Goal: Information Seeking & Learning: Learn about a topic

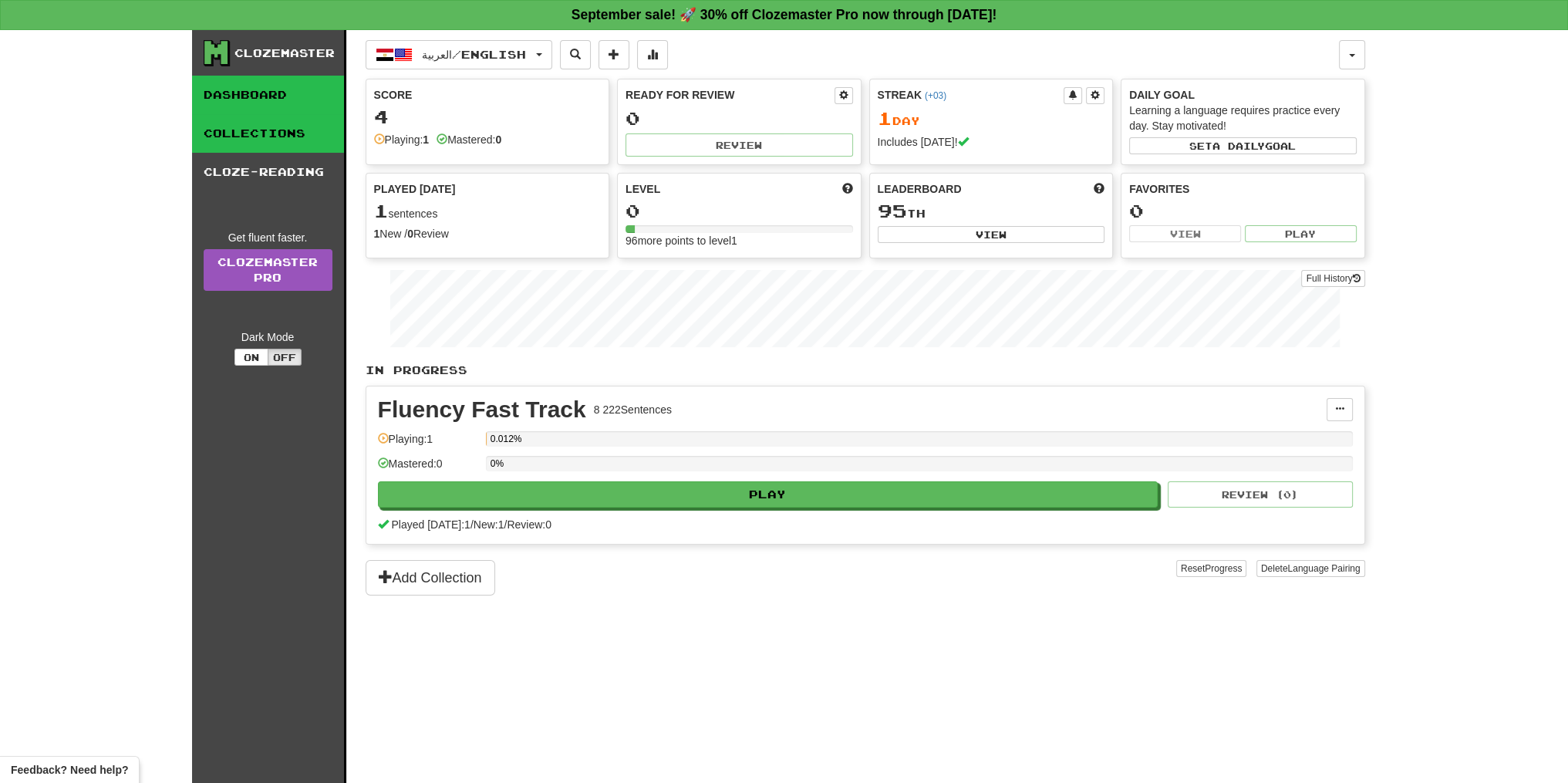
click at [297, 144] on link "Collections" at bounding box center [268, 134] width 152 height 39
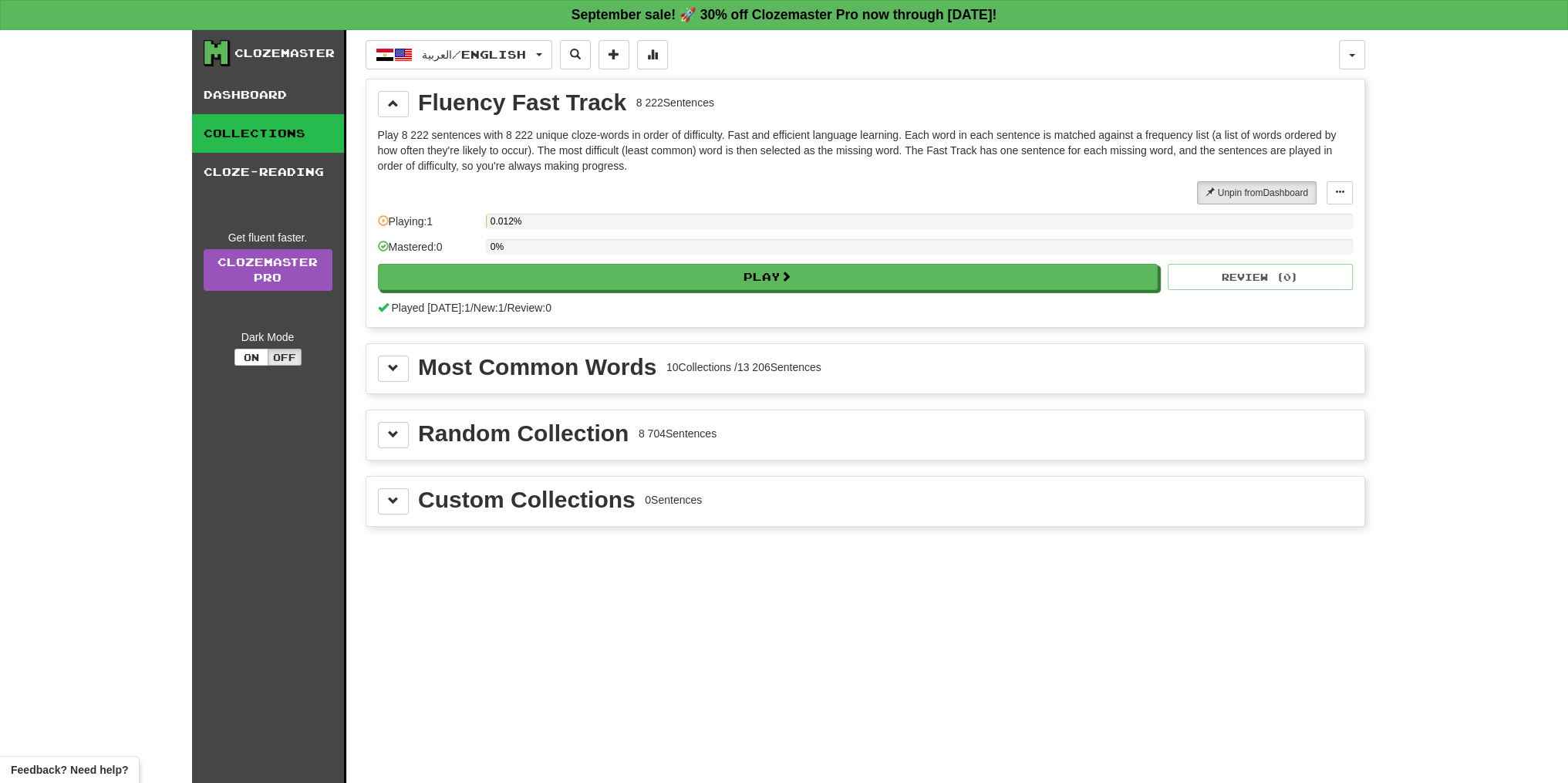
click at [301, 117] on link "Collections" at bounding box center [268, 134] width 152 height 39
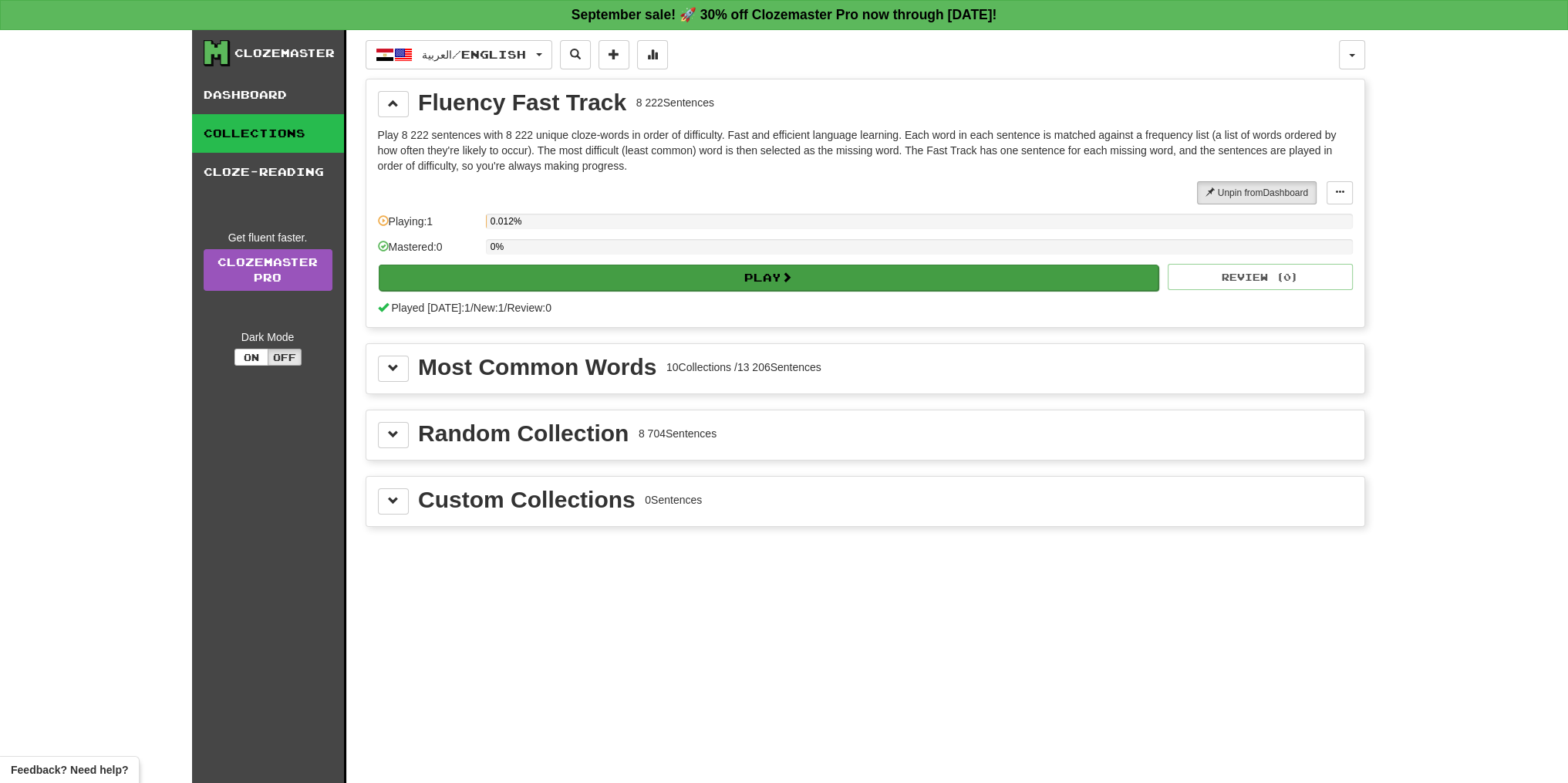
drag, startPoint x: 998, startPoint y: 252, endPoint x: 980, endPoint y: 270, distance: 25.5
click at [992, 257] on div "0%" at bounding box center [919, 252] width 867 height 26
click at [980, 270] on button "Play" at bounding box center [769, 278] width 781 height 27
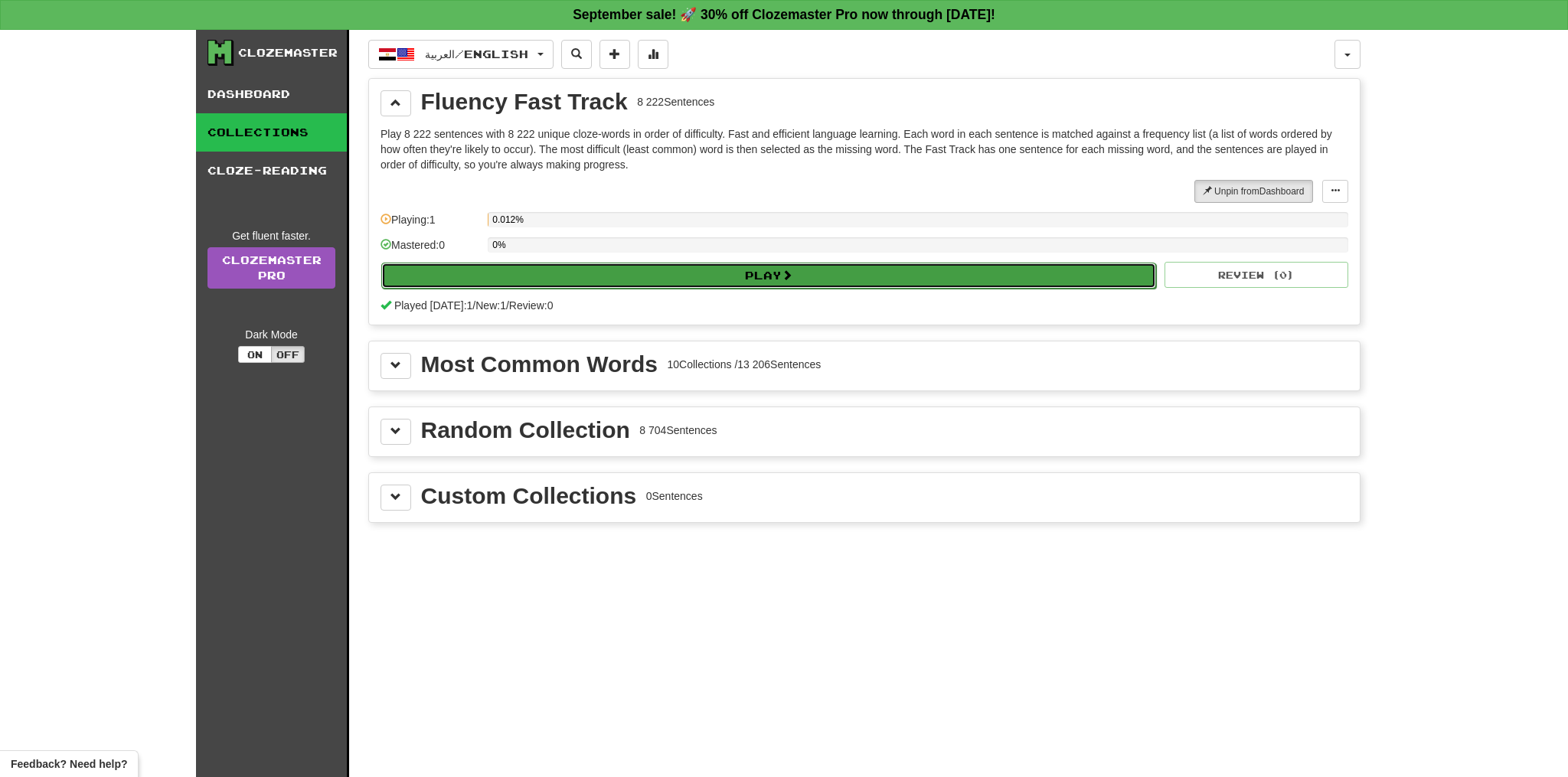
select select "**"
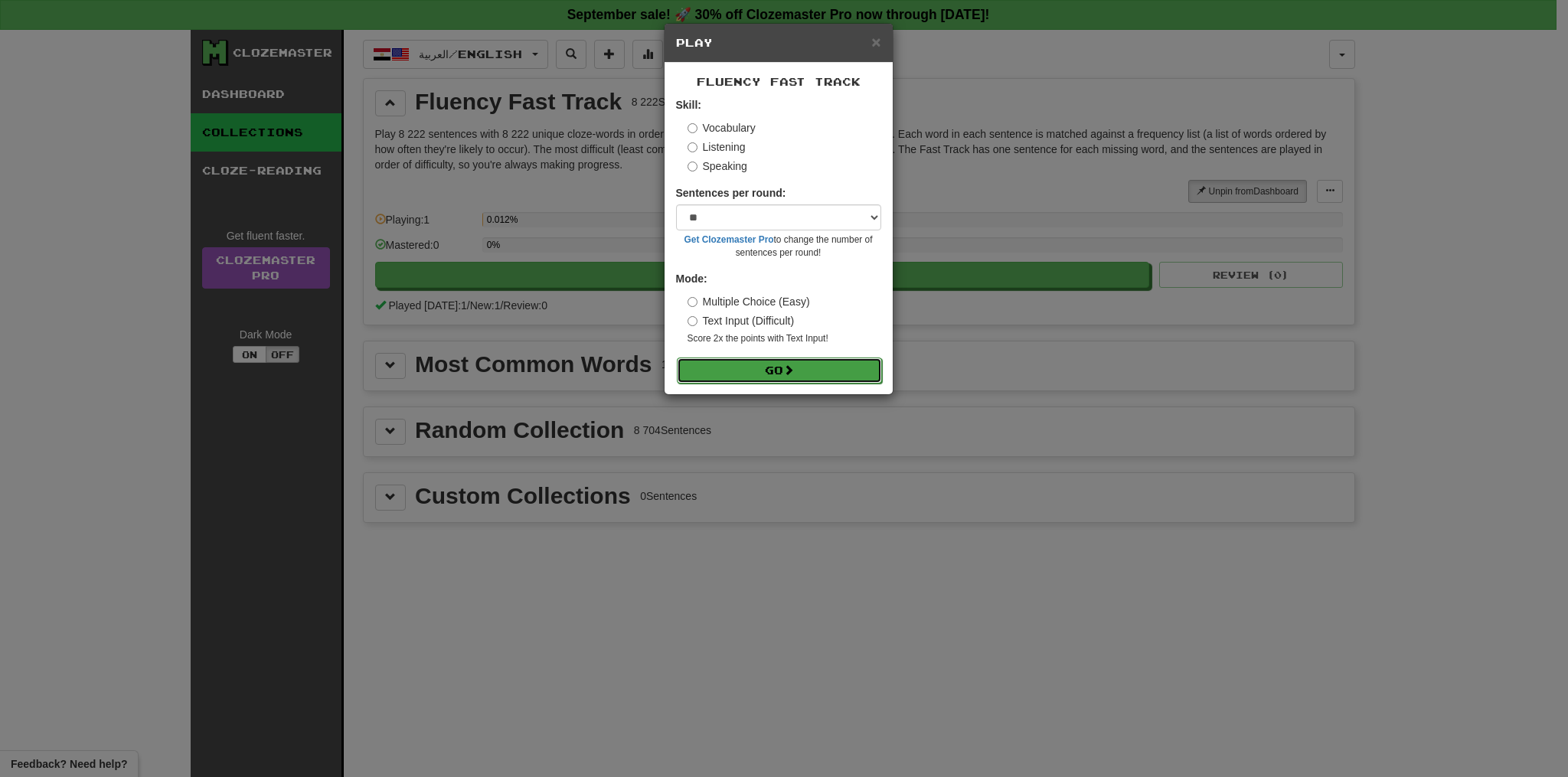
click at [798, 364] on button "Go" at bounding box center [779, 371] width 205 height 26
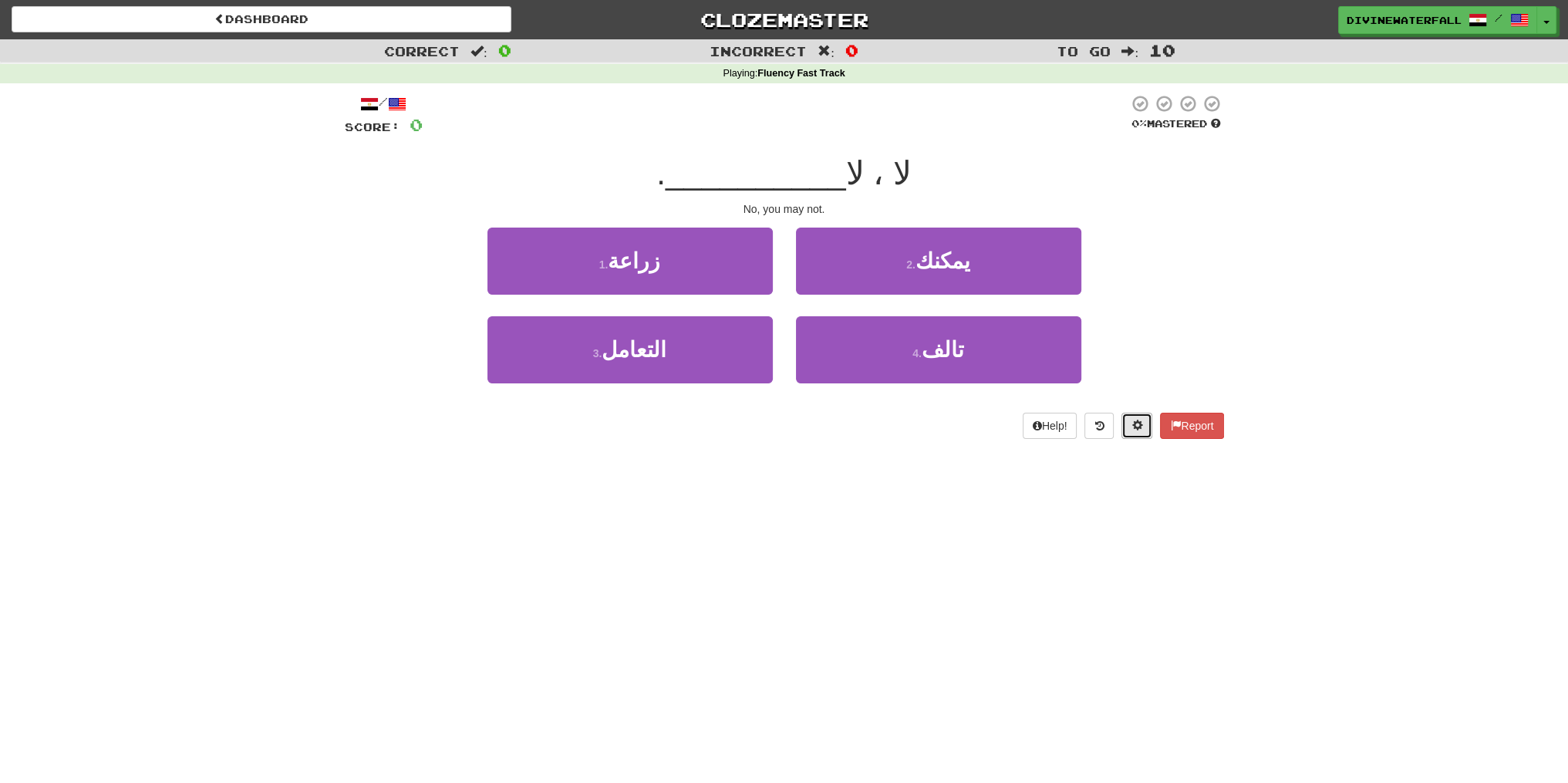
click at [1135, 413] on button at bounding box center [1137, 426] width 31 height 27
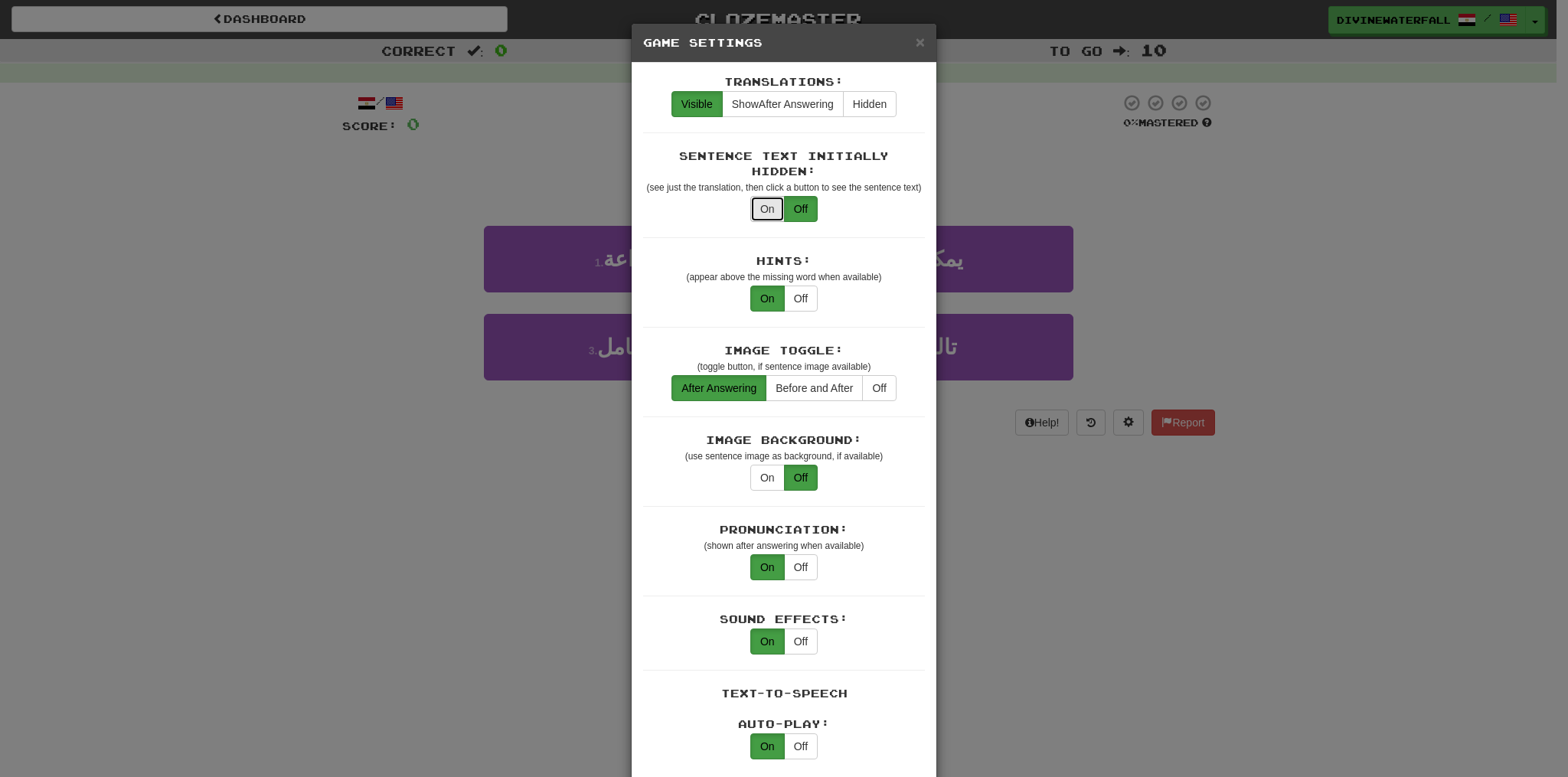
click at [751, 196] on button "On" at bounding box center [767, 209] width 34 height 26
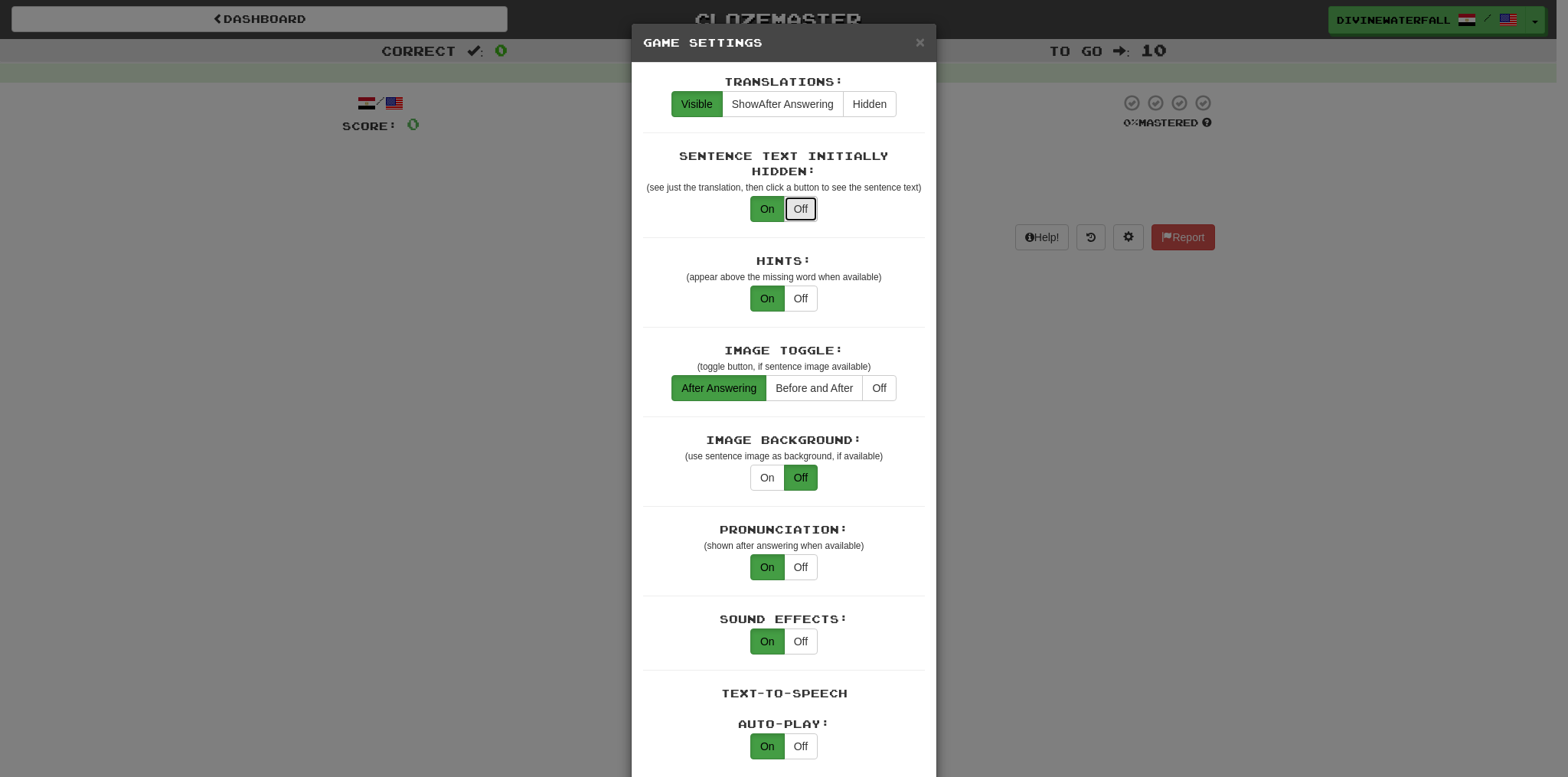
click at [793, 196] on button "Off" at bounding box center [801, 209] width 33 height 26
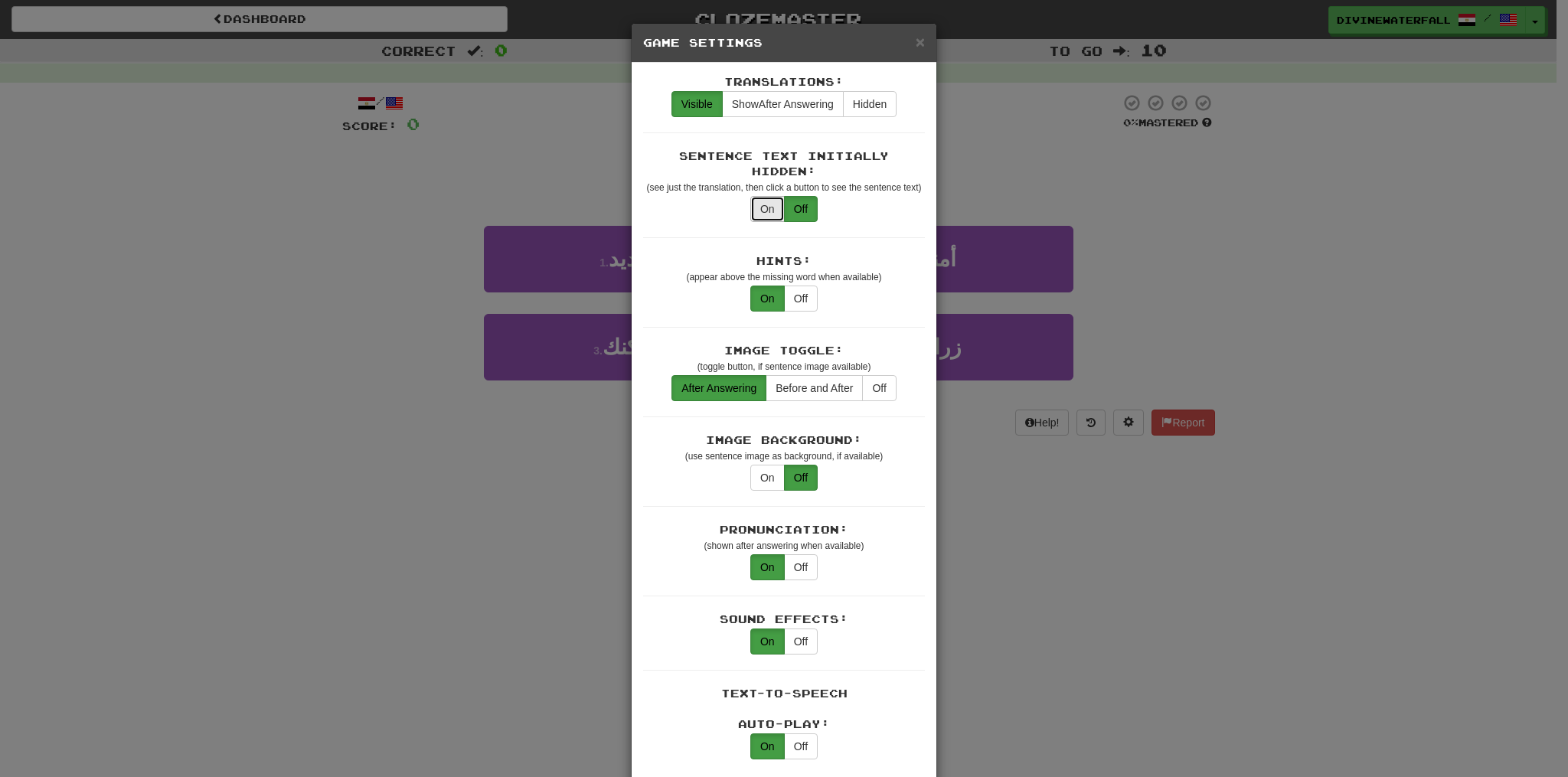
click at [772, 196] on button "On" at bounding box center [767, 209] width 34 height 26
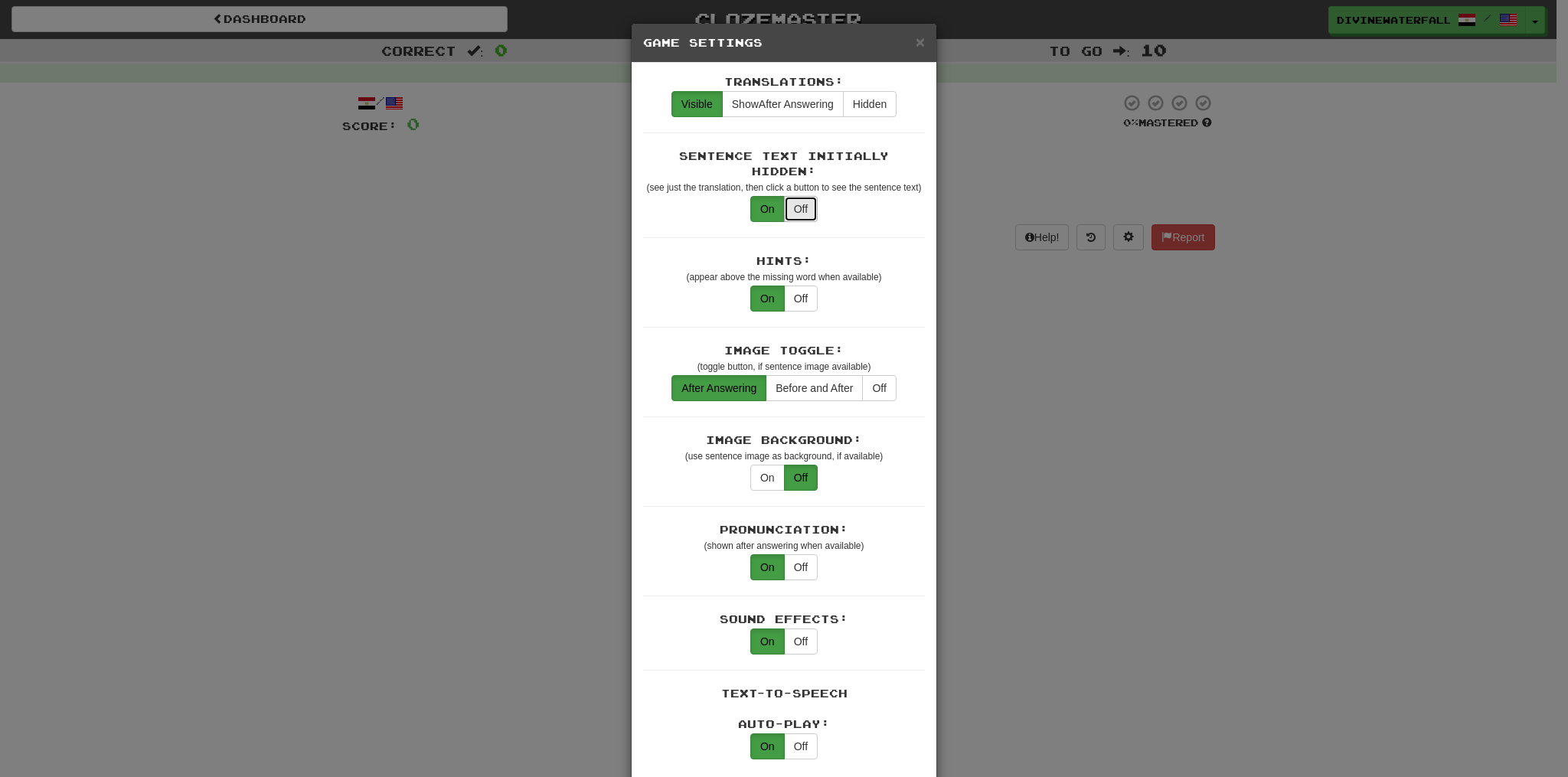
click at [798, 196] on button "Off" at bounding box center [801, 209] width 33 height 26
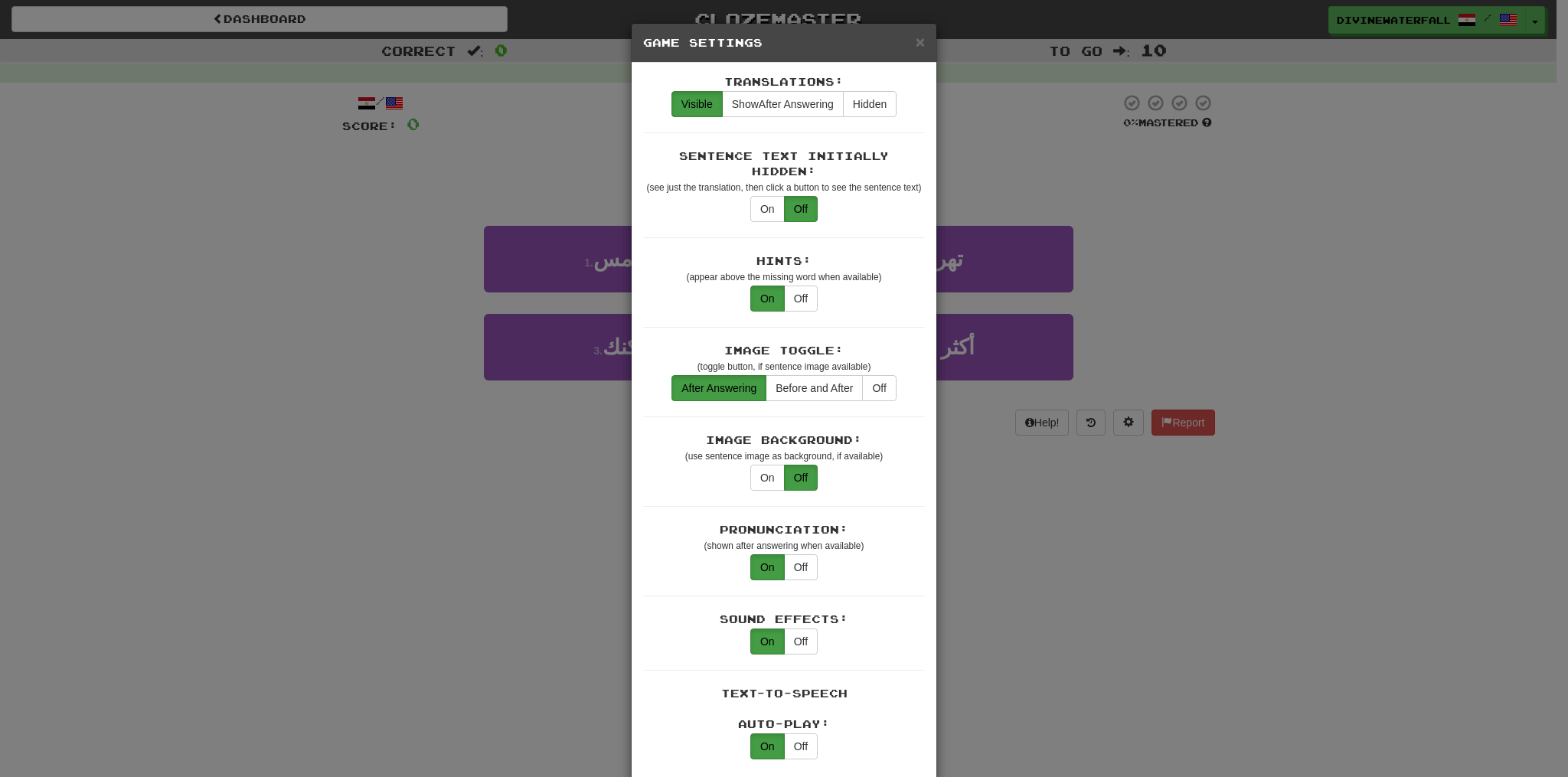
click at [1000, 388] on div "× Game Settings Translations: Visible Show After Answering Hidden Sentence Text…" at bounding box center [784, 388] width 1568 height 777
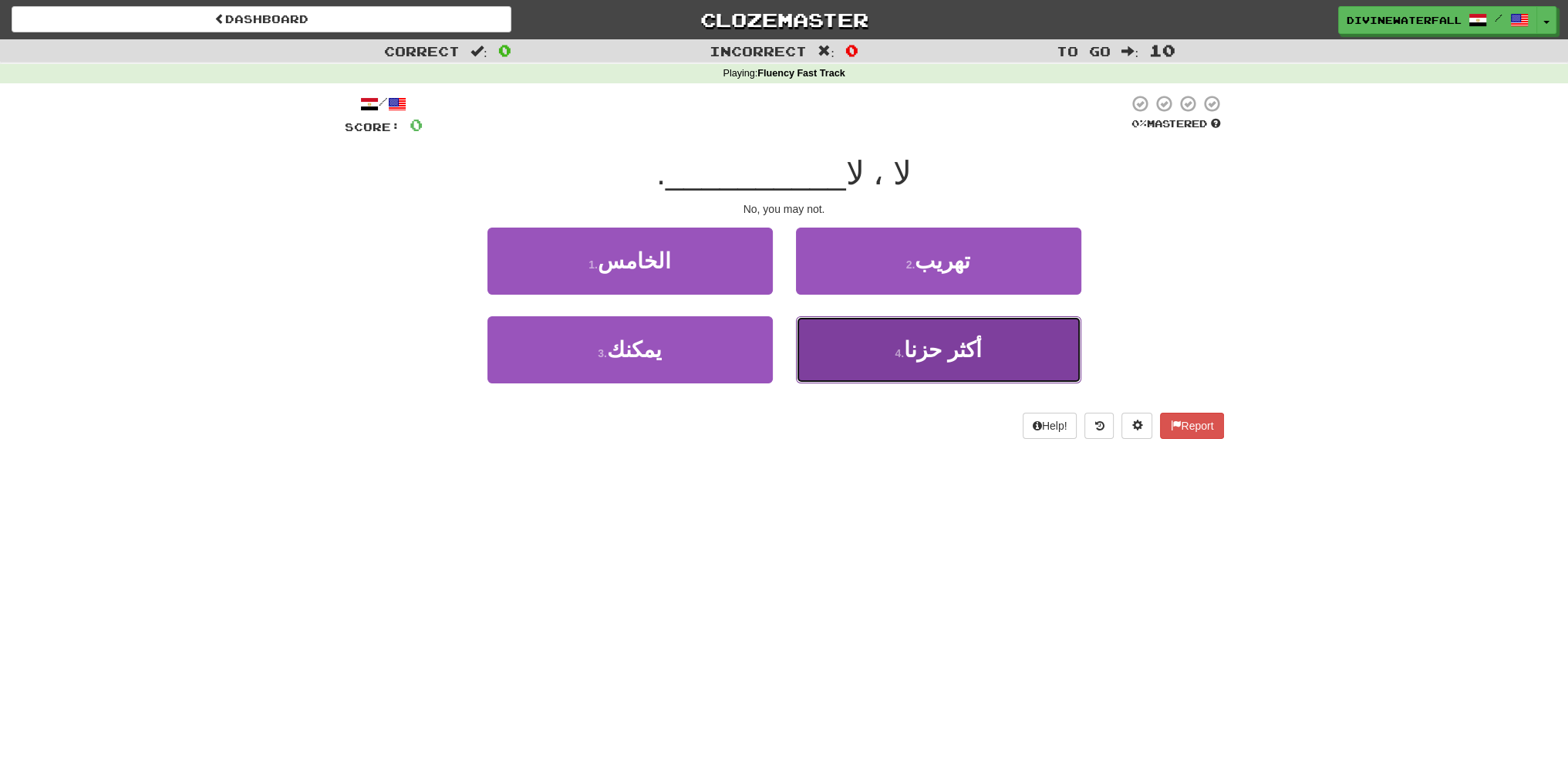
click at [885, 376] on button "4 . أكثر حزنا" at bounding box center [938, 350] width 285 height 67
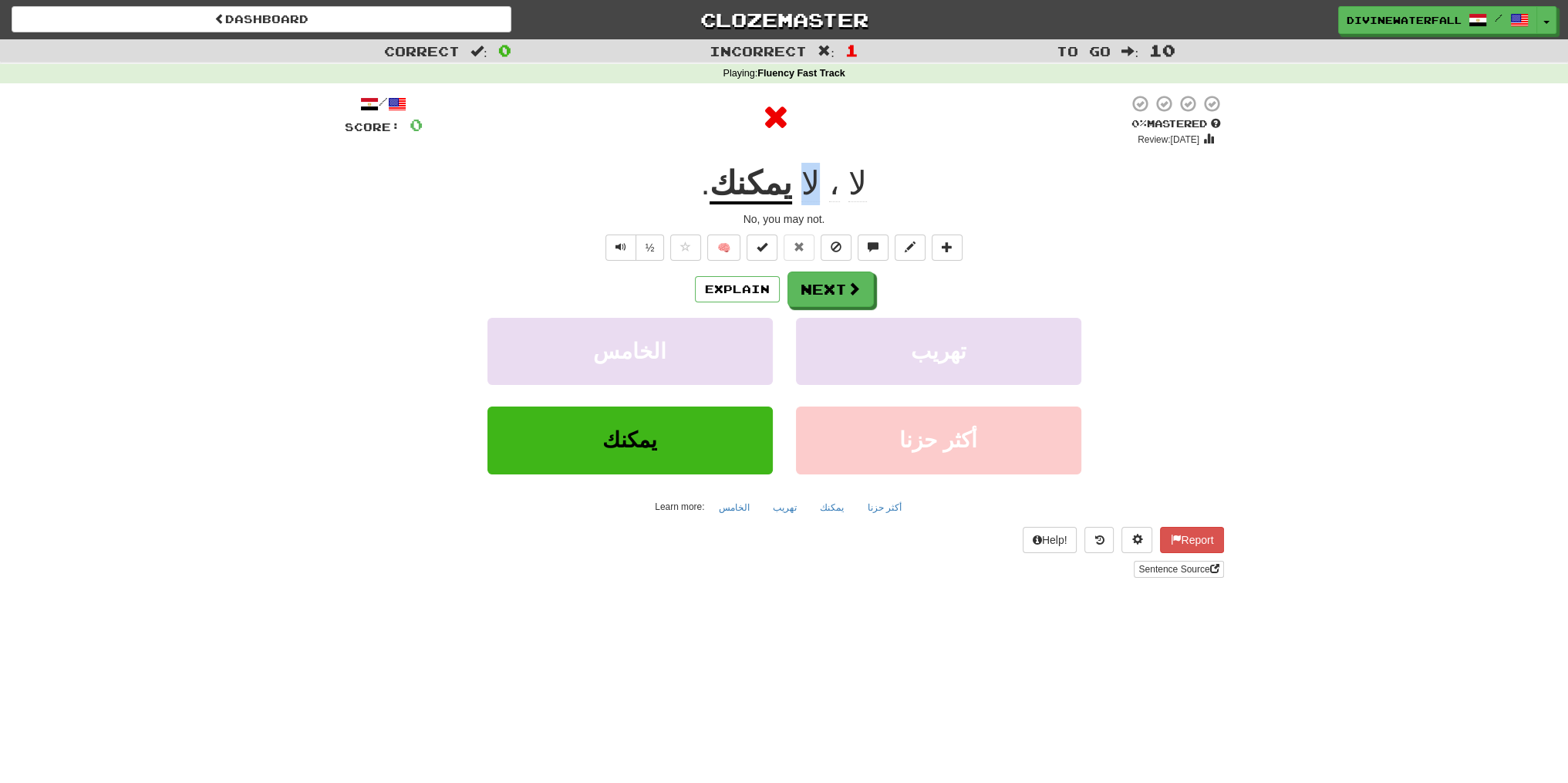
drag, startPoint x: 792, startPoint y: 190, endPoint x: 808, endPoint y: 190, distance: 16.0
click at [808, 190] on span "لا ، لا" at bounding box center [830, 183] width 75 height 37
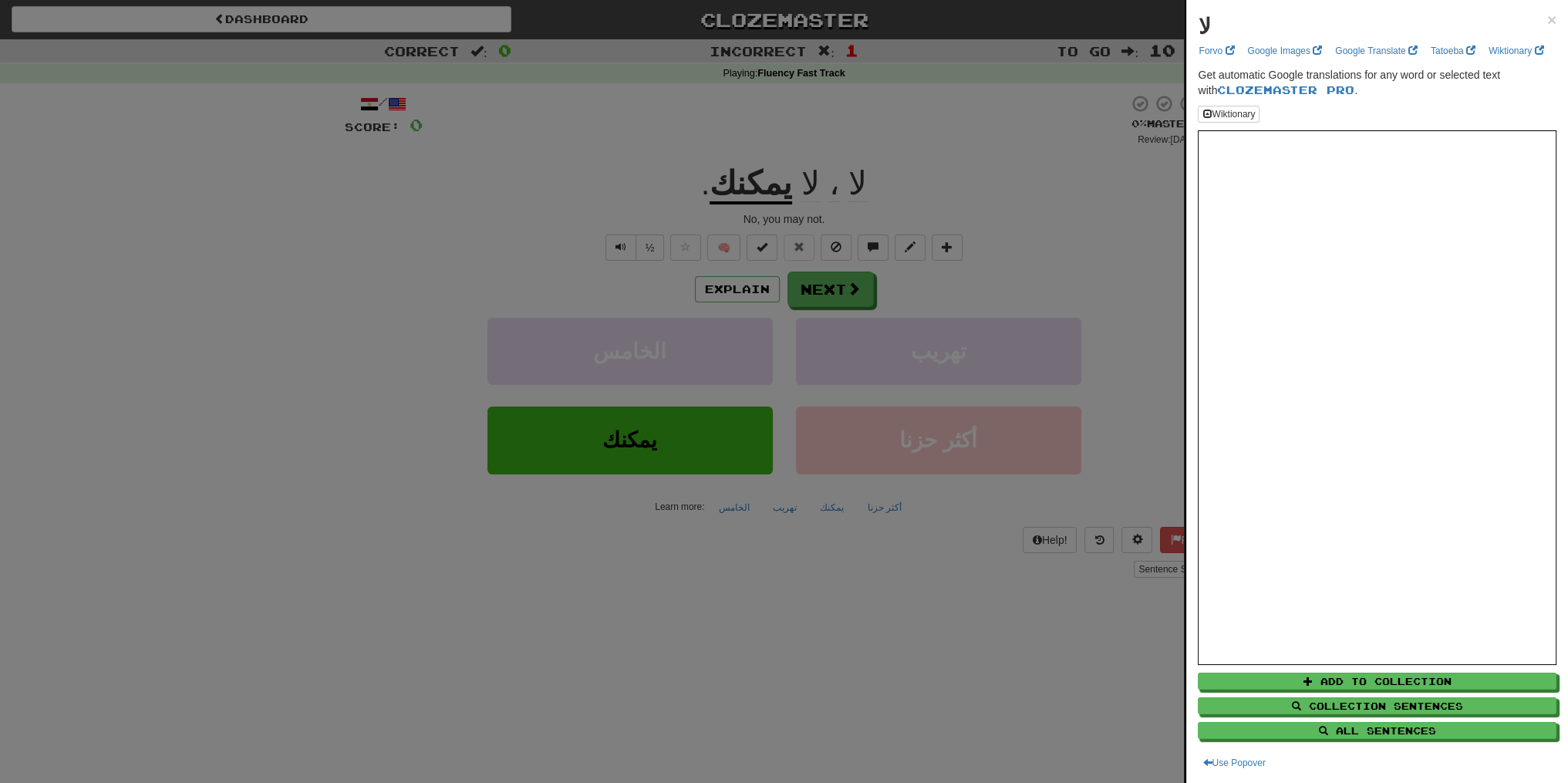
click at [877, 178] on div at bounding box center [784, 392] width 1568 height 783
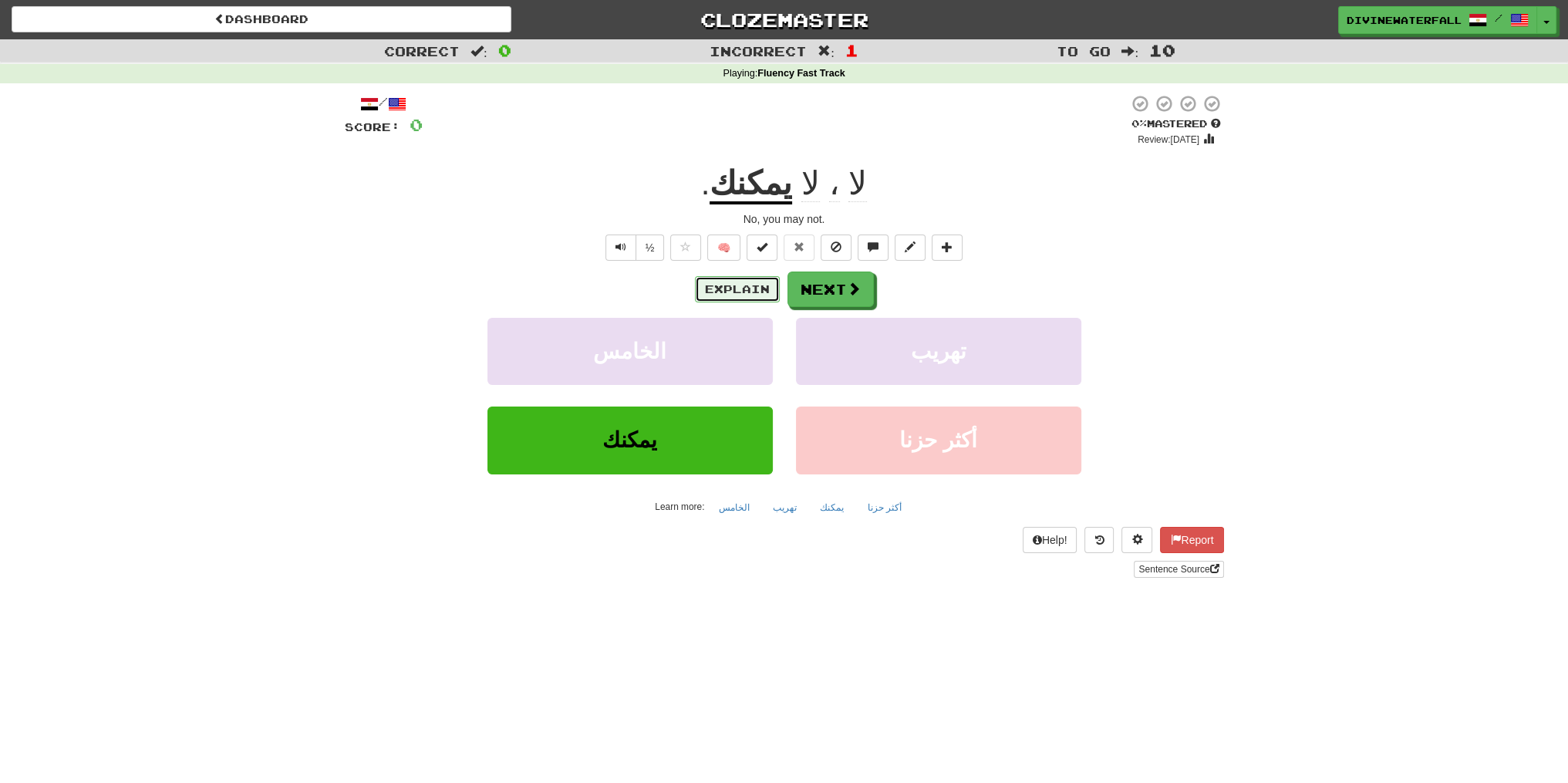
click at [745, 277] on button "Explain" at bounding box center [738, 290] width 85 height 27
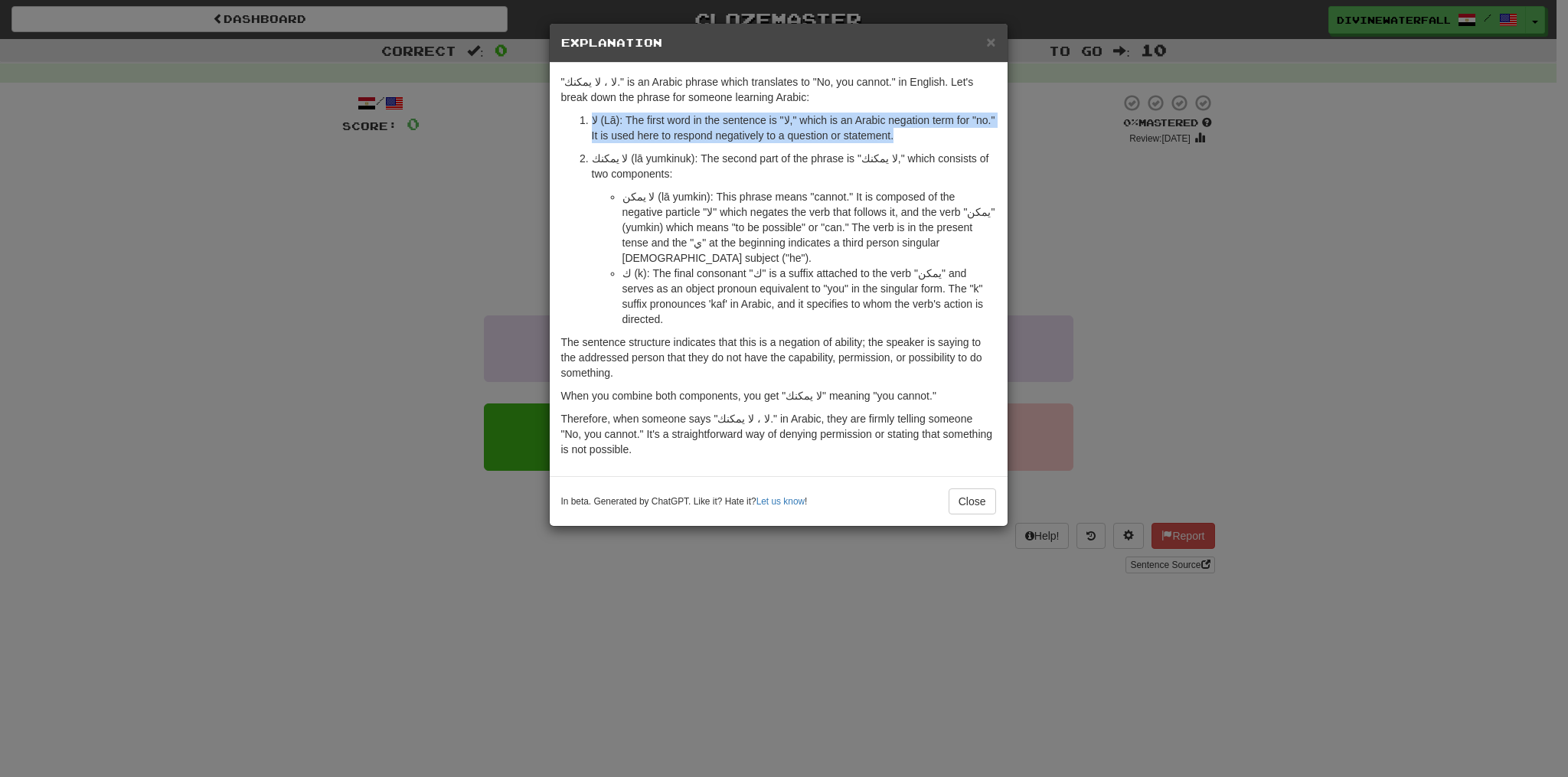
drag, startPoint x: 916, startPoint y: 128, endPoint x: 436, endPoint y: 118, distance: 480.1
click at [436, 118] on div "× Explanation "لا ، لا يمكنك." is an Arabic phrase which translates to "No, you…" at bounding box center [784, 388] width 1568 height 777
drag, startPoint x: 955, startPoint y: 149, endPoint x: 468, endPoint y: 151, distance: 487.0
click at [468, 151] on div "× Explanation "لا ، لا يمكنك." is an Arabic phrase which translates to "No, you…" at bounding box center [784, 388] width 1568 height 777
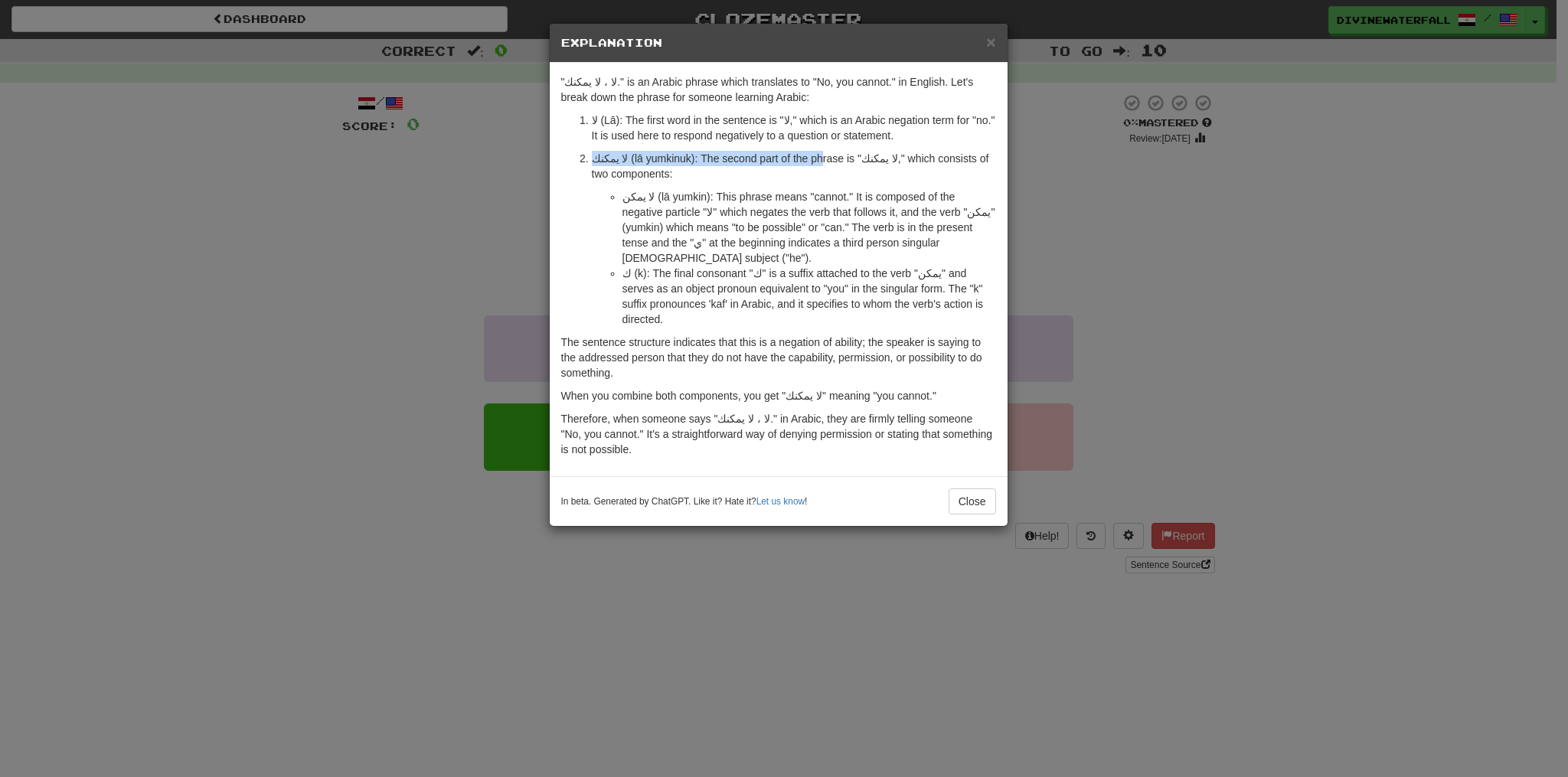
drag, startPoint x: 815, startPoint y: 158, endPoint x: 408, endPoint y: 156, distance: 407.0
click at [407, 157] on div "× Explanation "لا ، لا يمكنك." is an Arabic phrase which translates to "No, you…" at bounding box center [784, 388] width 1568 height 777
click at [962, 167] on p "لا يمكنك (lā yumkinuk): The second part of the phrase is "لا يمكنك," which cons…" at bounding box center [794, 166] width 404 height 31
click at [1182, 163] on div "× Explanation "لا ، لا يمكنك." is an Arabic phrase which translates to "No, you…" at bounding box center [784, 388] width 1568 height 777
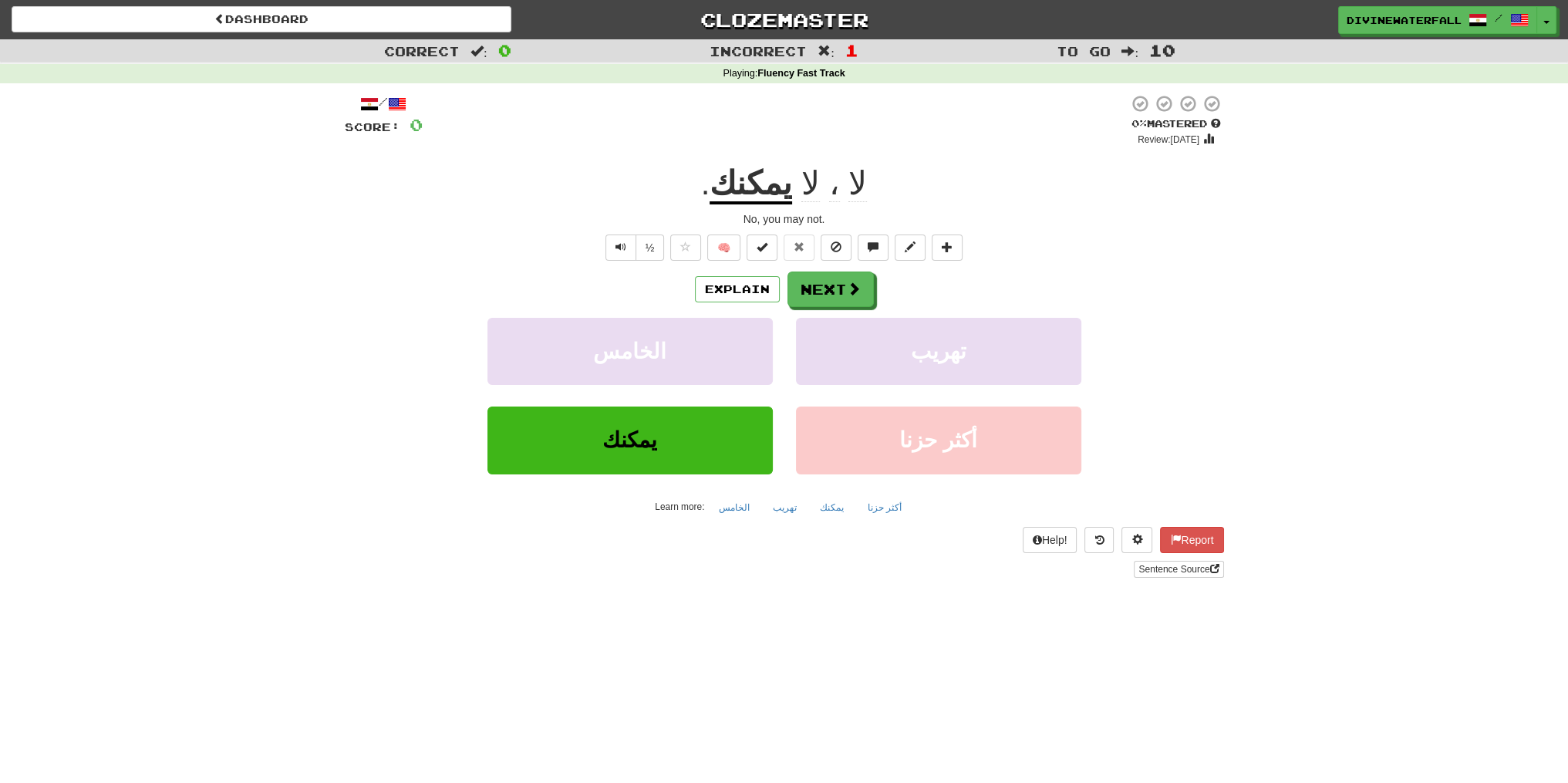
click at [760, 181] on u "يمكنك" at bounding box center [751, 184] width 82 height 39
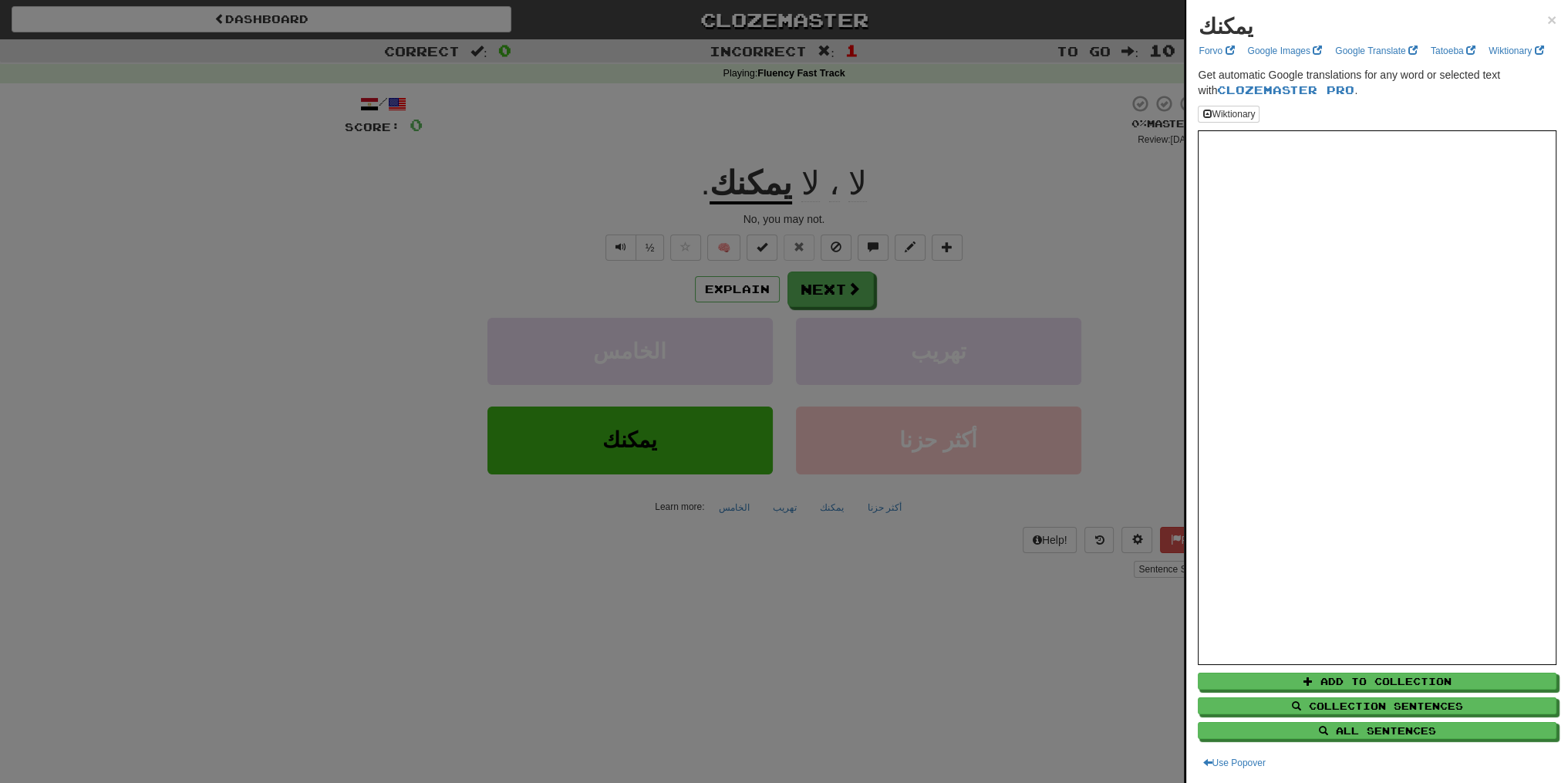
click at [760, 176] on div at bounding box center [784, 392] width 1568 height 783
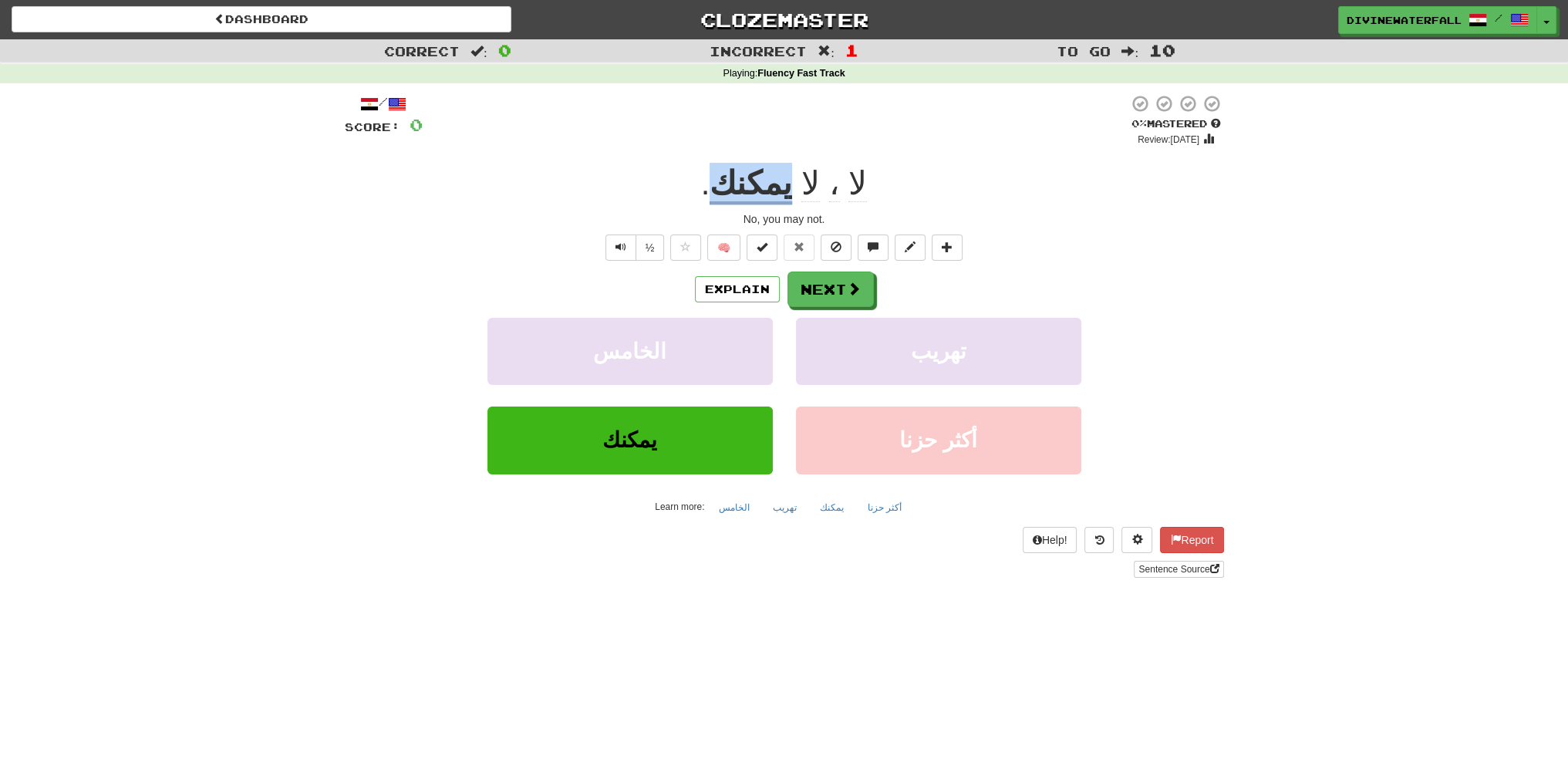
drag, startPoint x: 722, startPoint y: 182, endPoint x: 780, endPoint y: 184, distance: 58.0
click at [780, 184] on div "لا ، لا يمكنك ." at bounding box center [784, 184] width 879 height 43
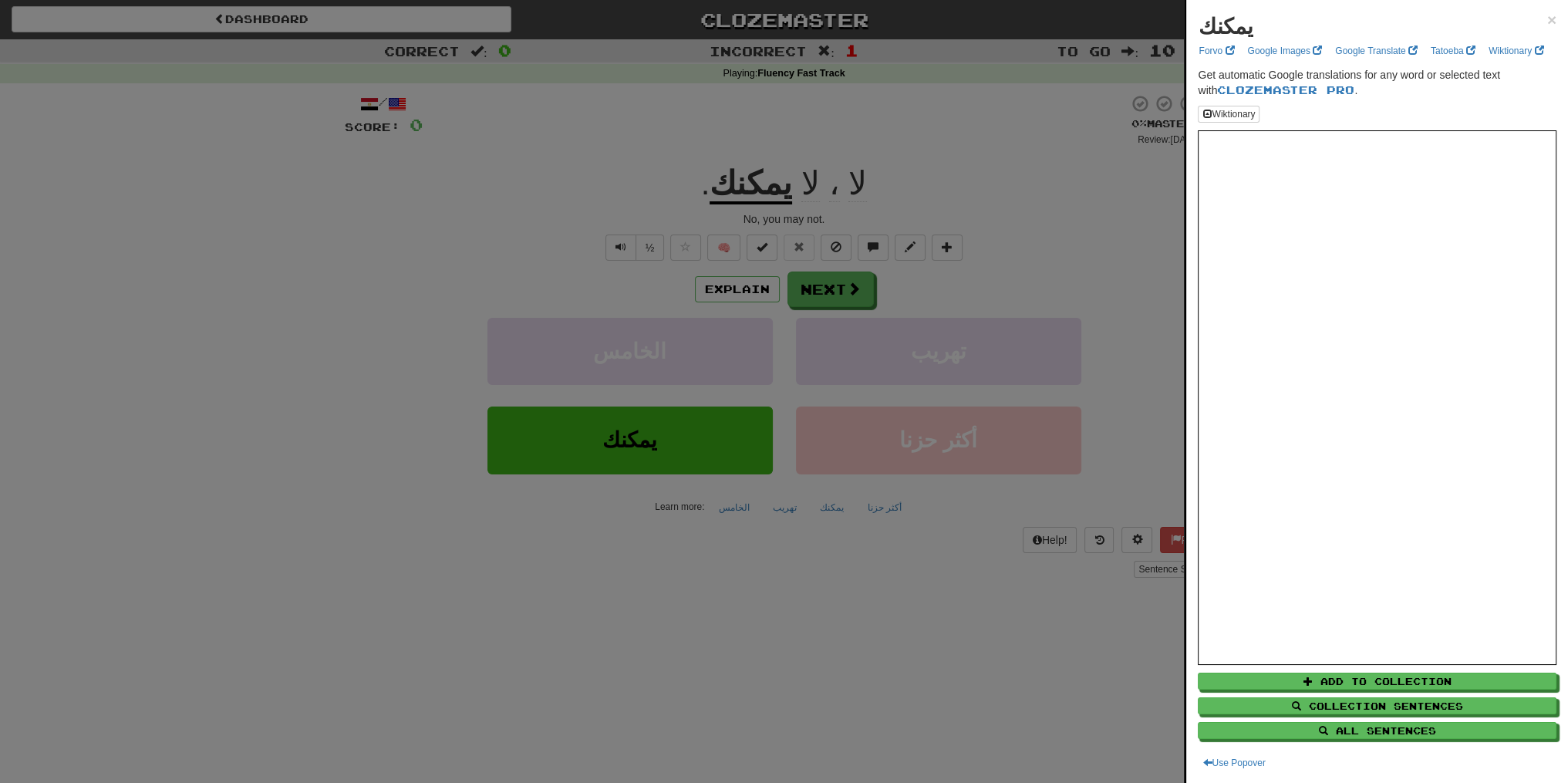
drag, startPoint x: 776, startPoint y: 194, endPoint x: 765, endPoint y: 190, distance: 11.7
click at [765, 190] on div at bounding box center [784, 392] width 1568 height 783
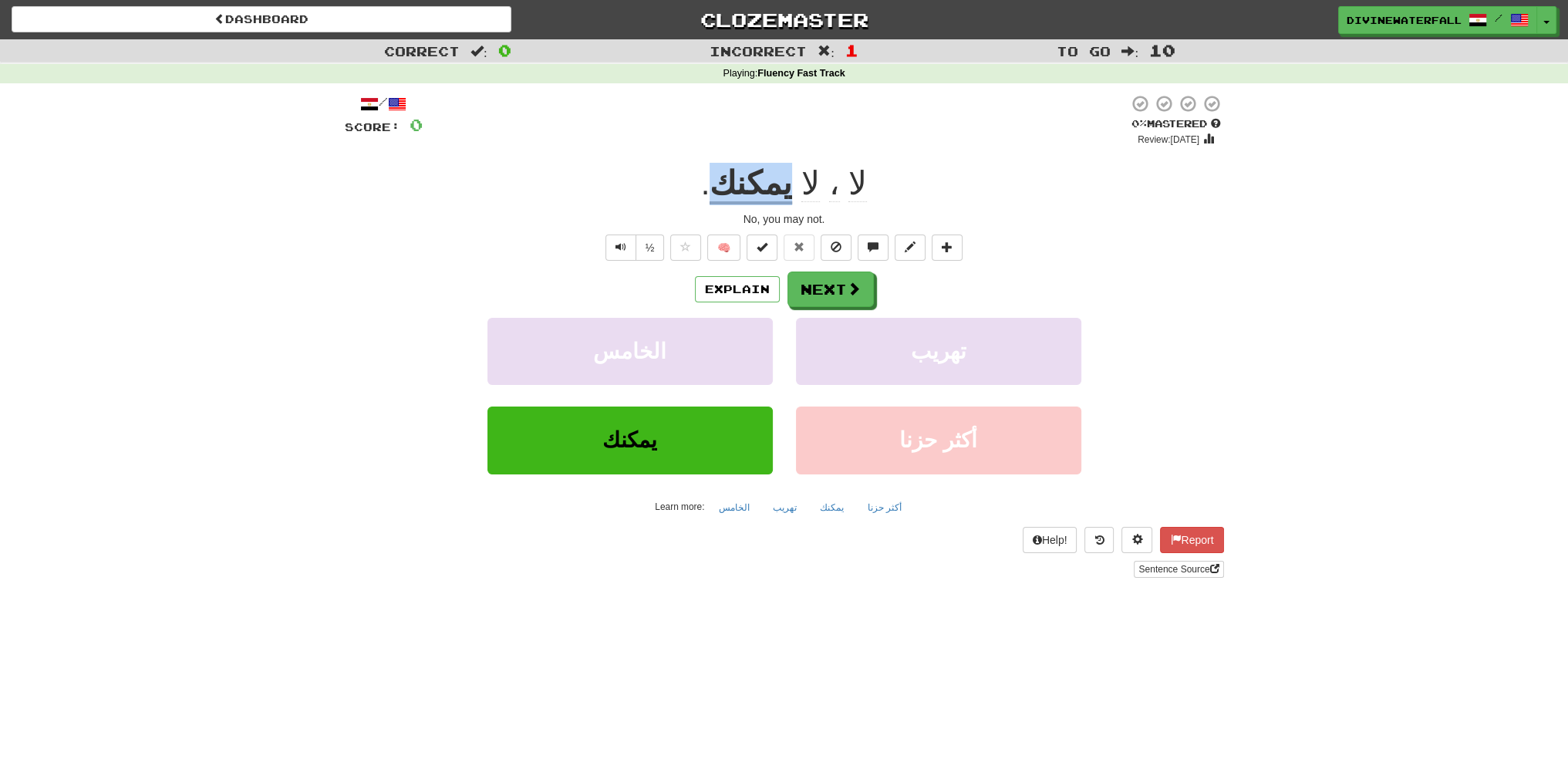
drag, startPoint x: 781, startPoint y: 182, endPoint x: 730, endPoint y: 181, distance: 51.0
click at [730, 181] on div "لا ، لا يمكنك ." at bounding box center [784, 184] width 879 height 43
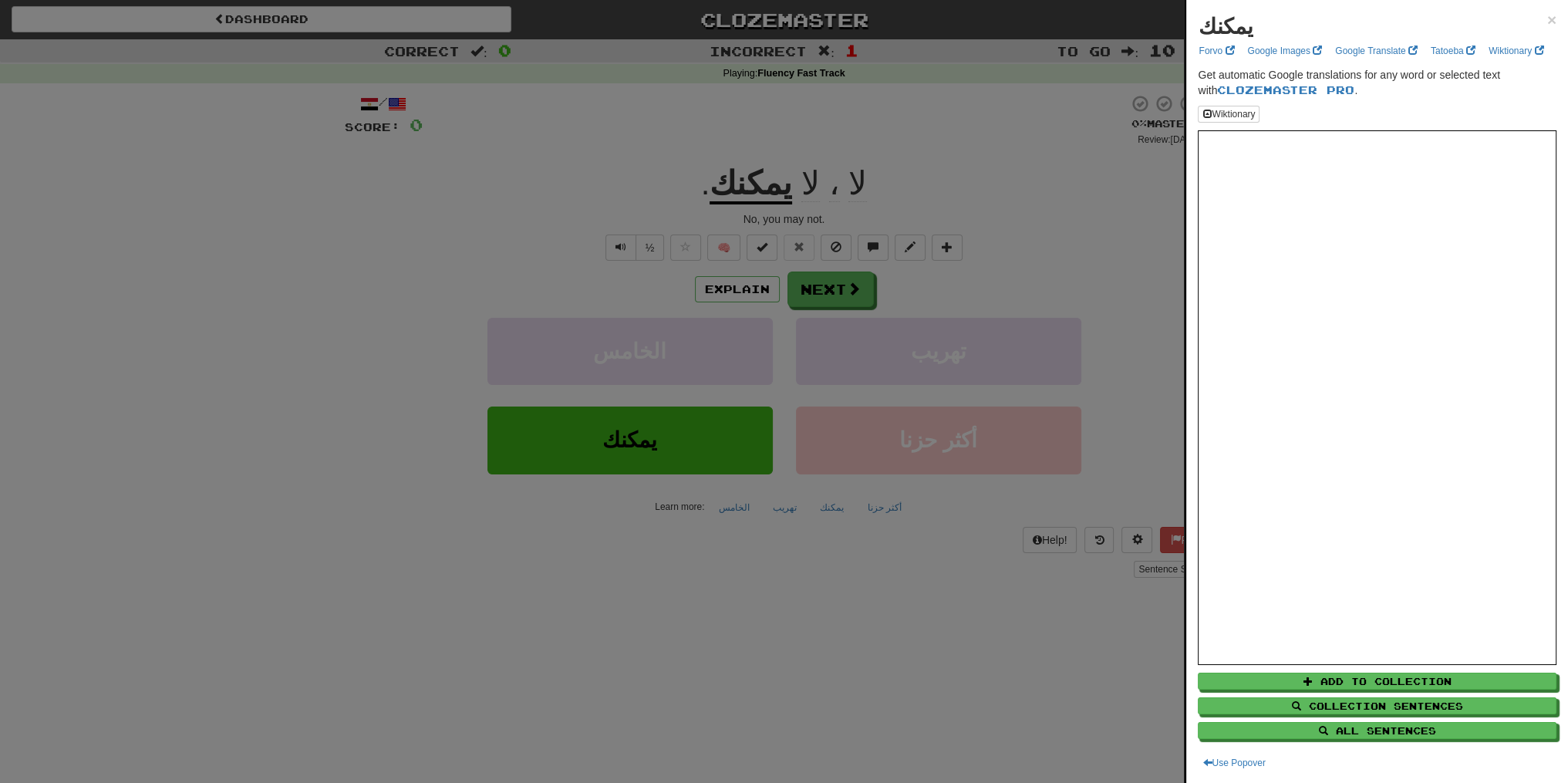
click at [914, 216] on div at bounding box center [784, 392] width 1568 height 783
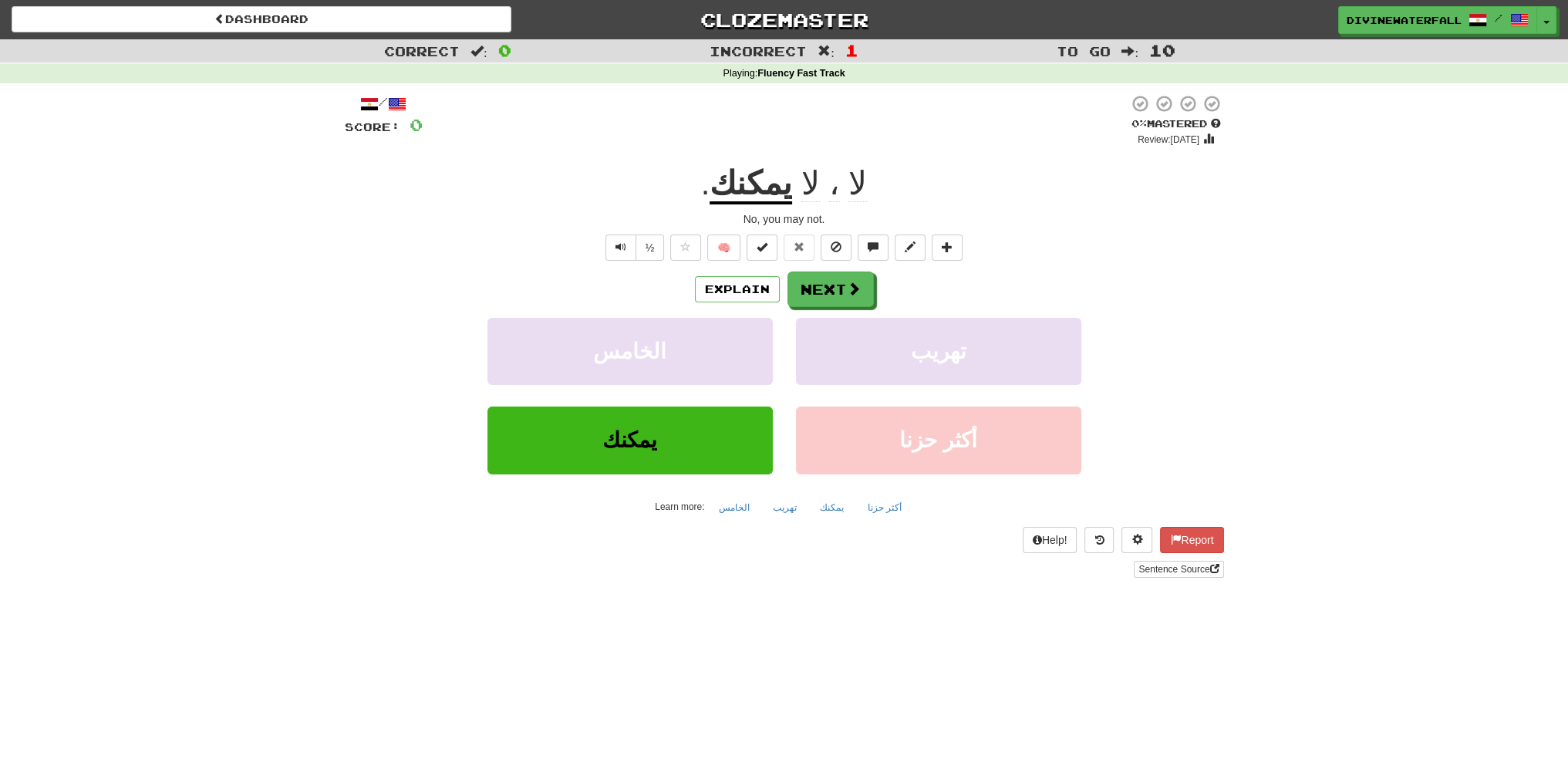
click at [1045, 384] on div "تهريب" at bounding box center [938, 362] width 308 height 89
click at [960, 351] on button "تهريب" at bounding box center [938, 352] width 285 height 67
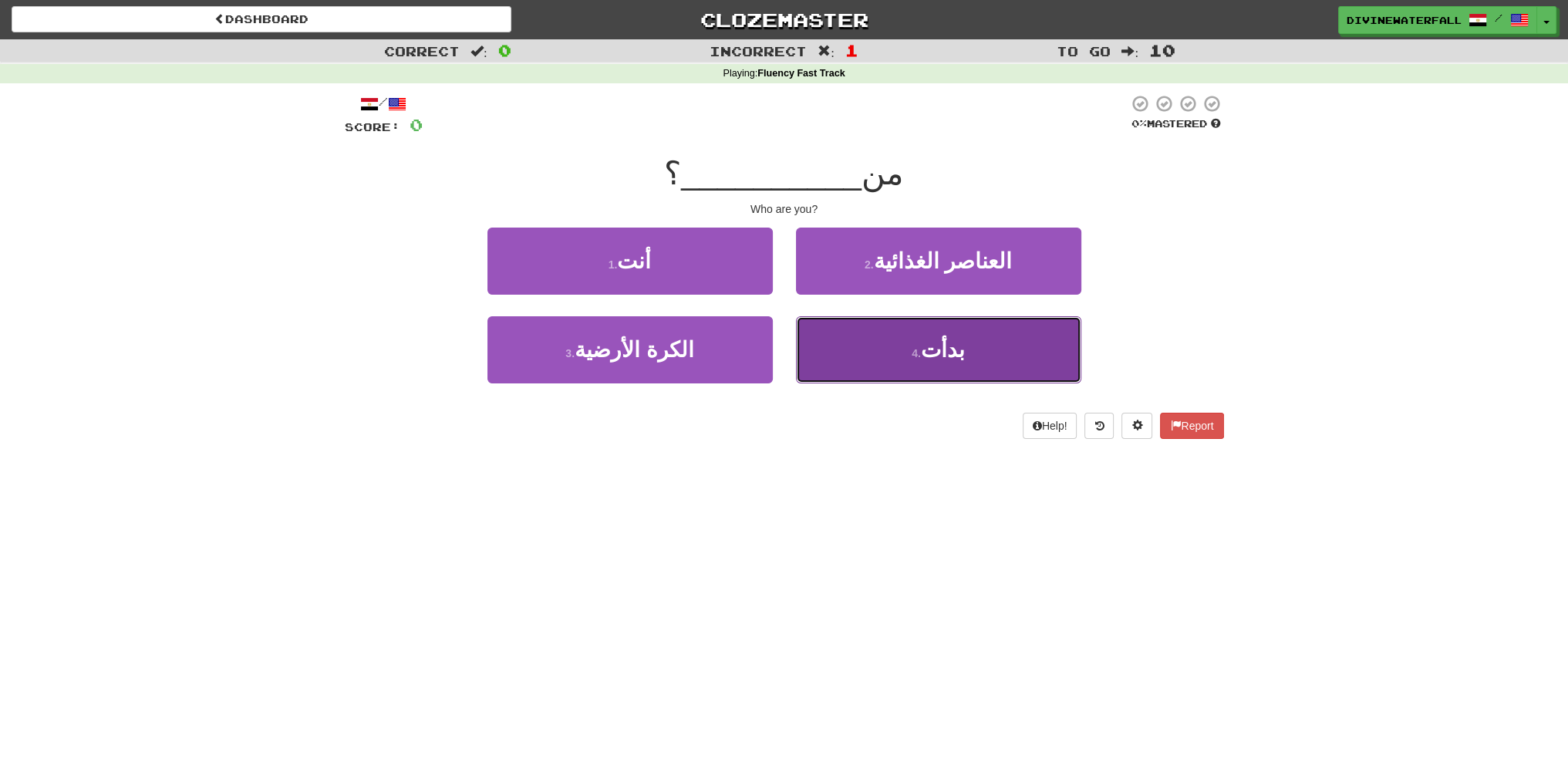
click at [997, 343] on button "4 . بدأت" at bounding box center [938, 350] width 285 height 67
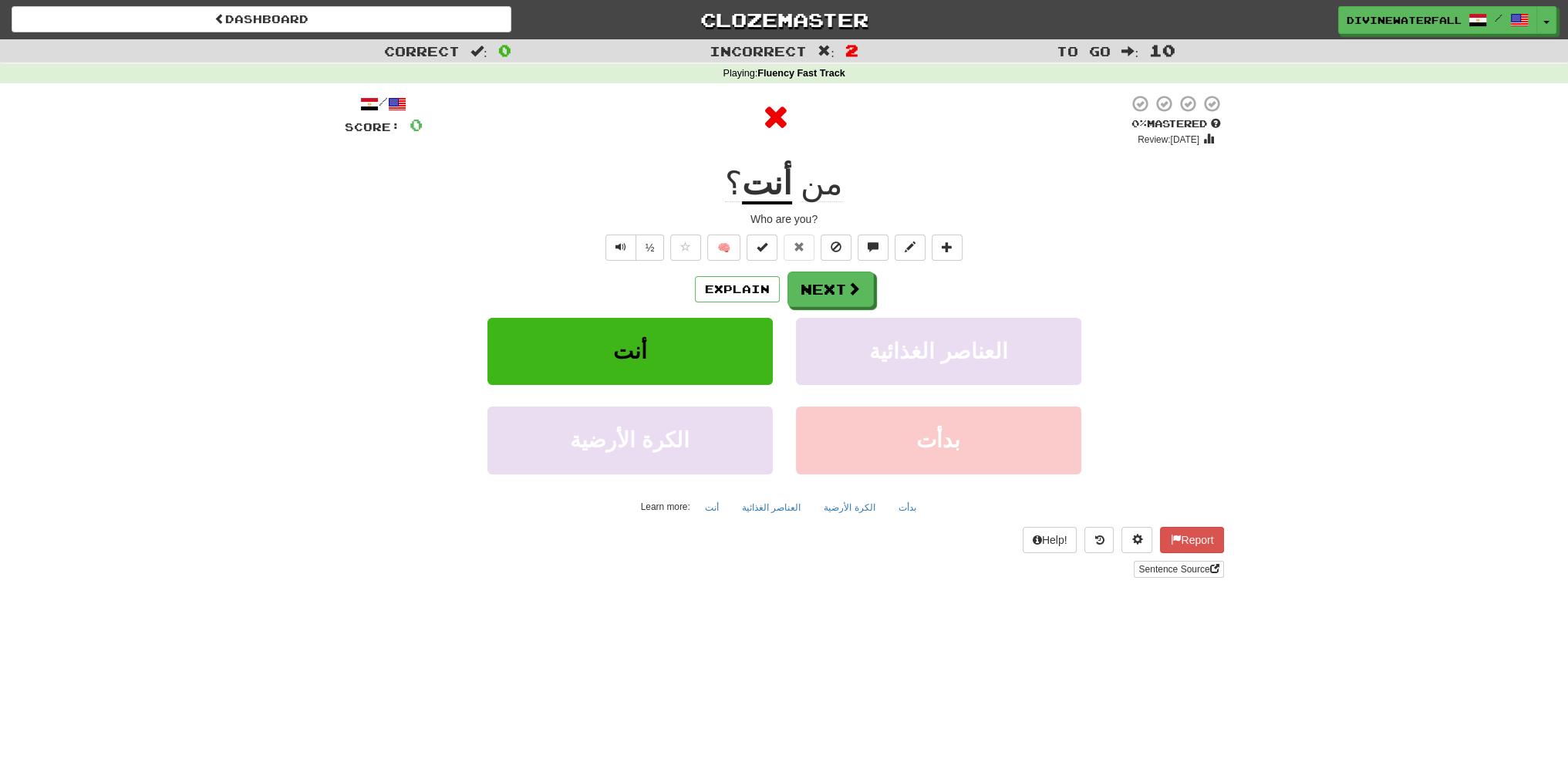
click at [833, 187] on div "من أنت ؟" at bounding box center [784, 184] width 879 height 43
drag, startPoint x: 815, startPoint y: 188, endPoint x: 855, endPoint y: 190, distance: 40.0
click at [846, 190] on div "من أنت ؟" at bounding box center [784, 184] width 879 height 43
drag, startPoint x: 879, startPoint y: 190, endPoint x: 798, endPoint y: 187, distance: 81.1
drag, startPoint x: 793, startPoint y: 190, endPoint x: 846, endPoint y: 190, distance: 53.0
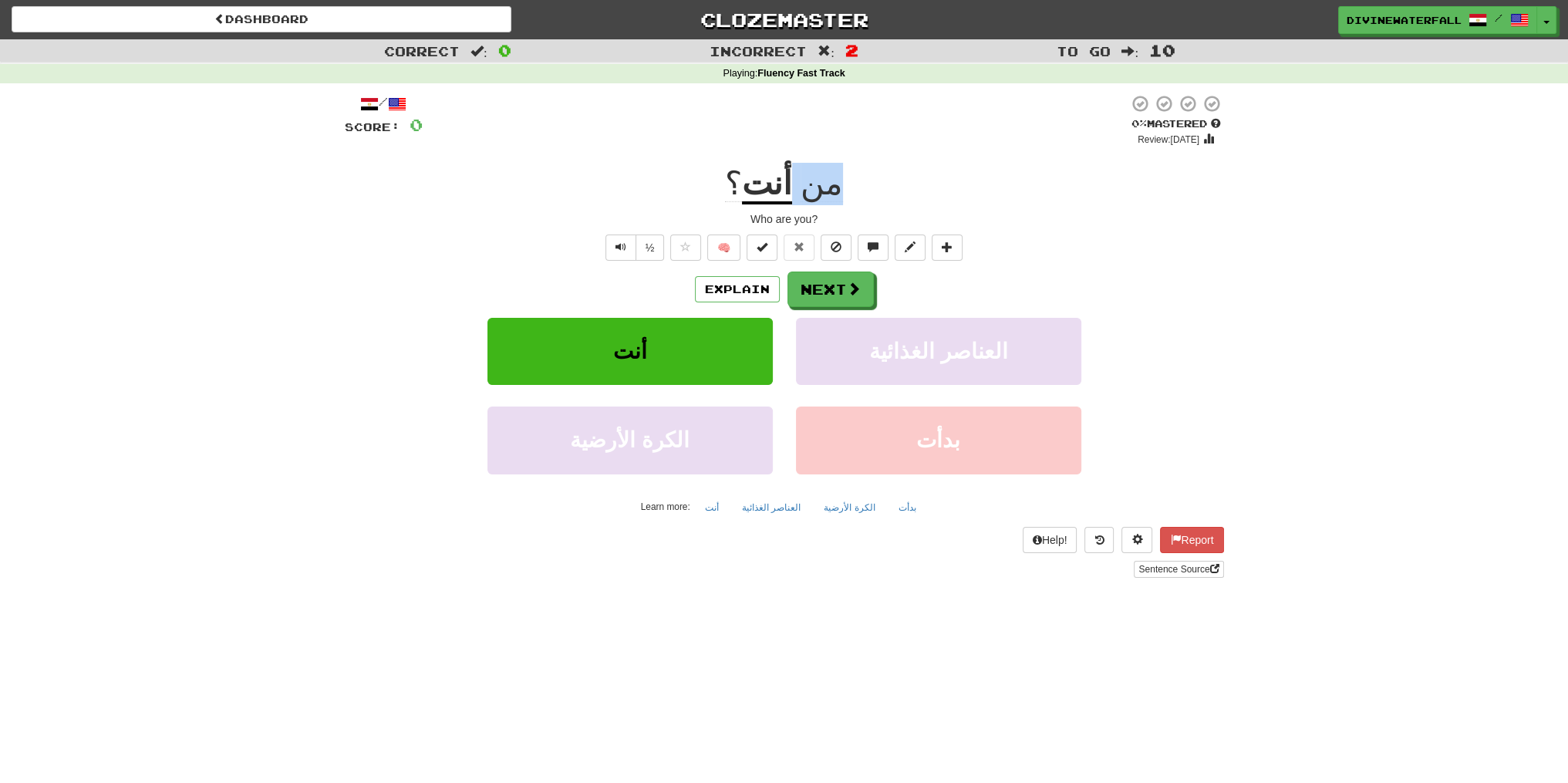
click at [846, 190] on div "من أنت ؟" at bounding box center [784, 184] width 879 height 43
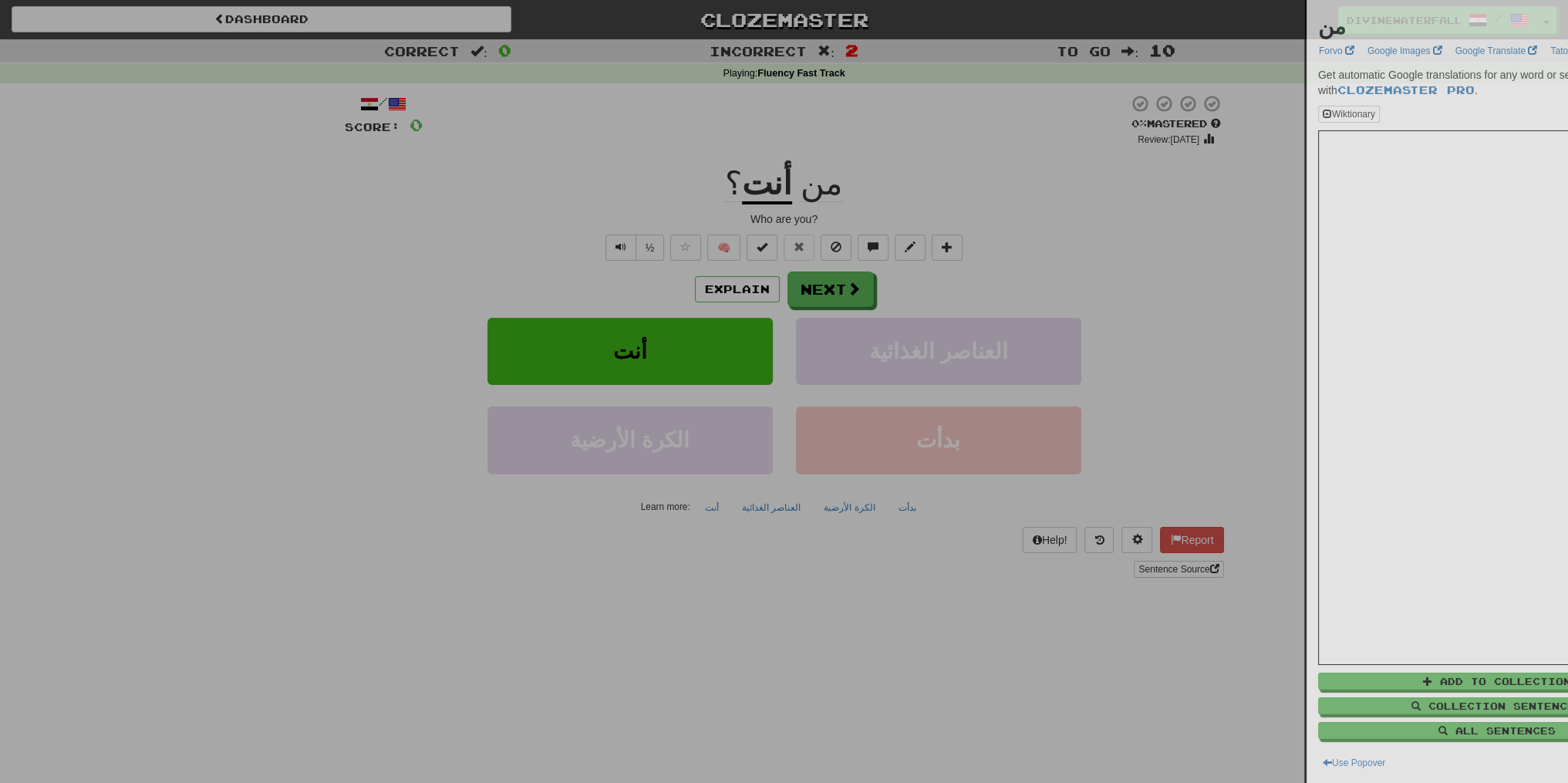
drag, startPoint x: 846, startPoint y: 190, endPoint x: 818, endPoint y: 195, distance: 28.4
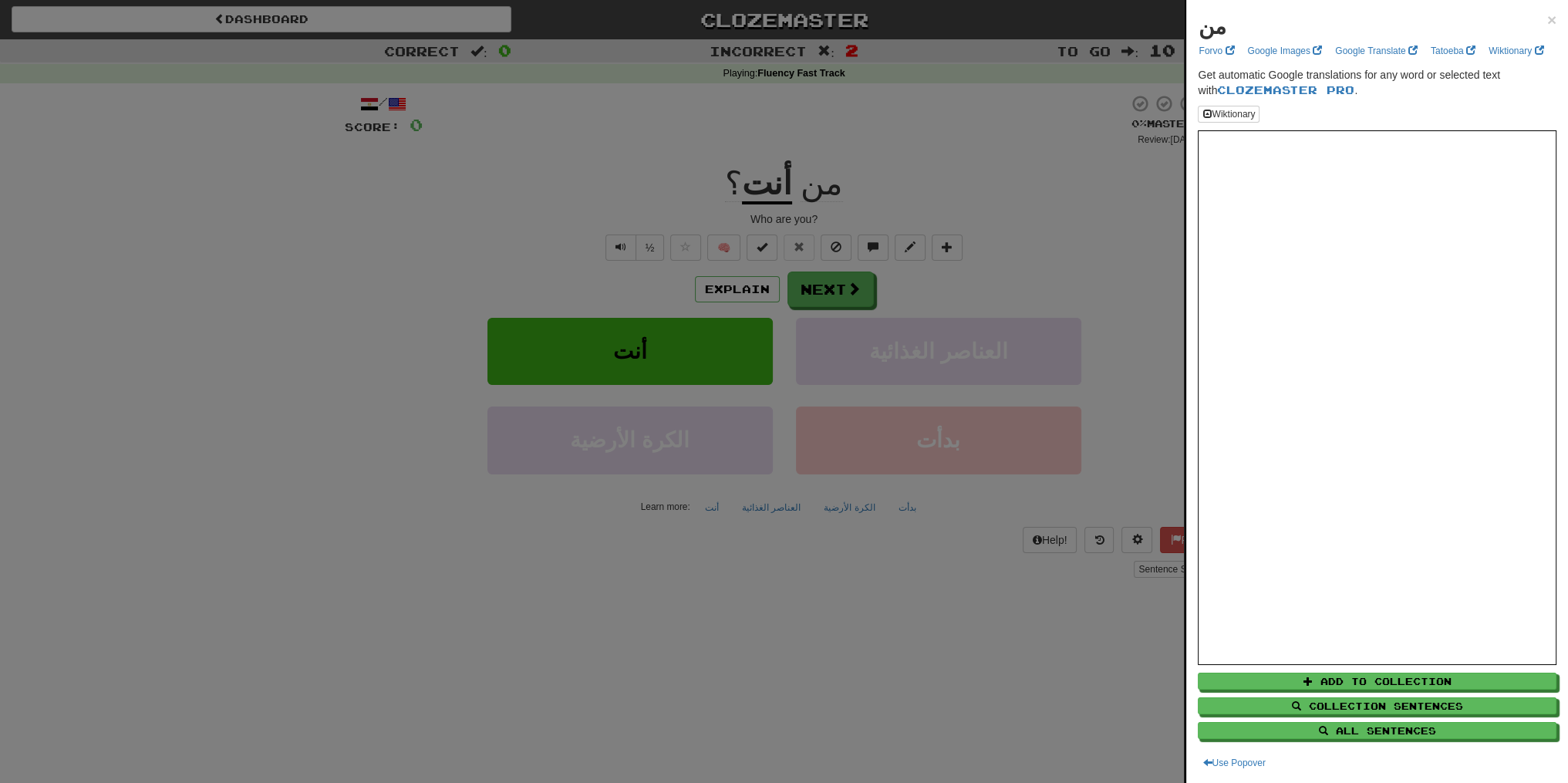
click at [962, 496] on div at bounding box center [784, 392] width 1568 height 783
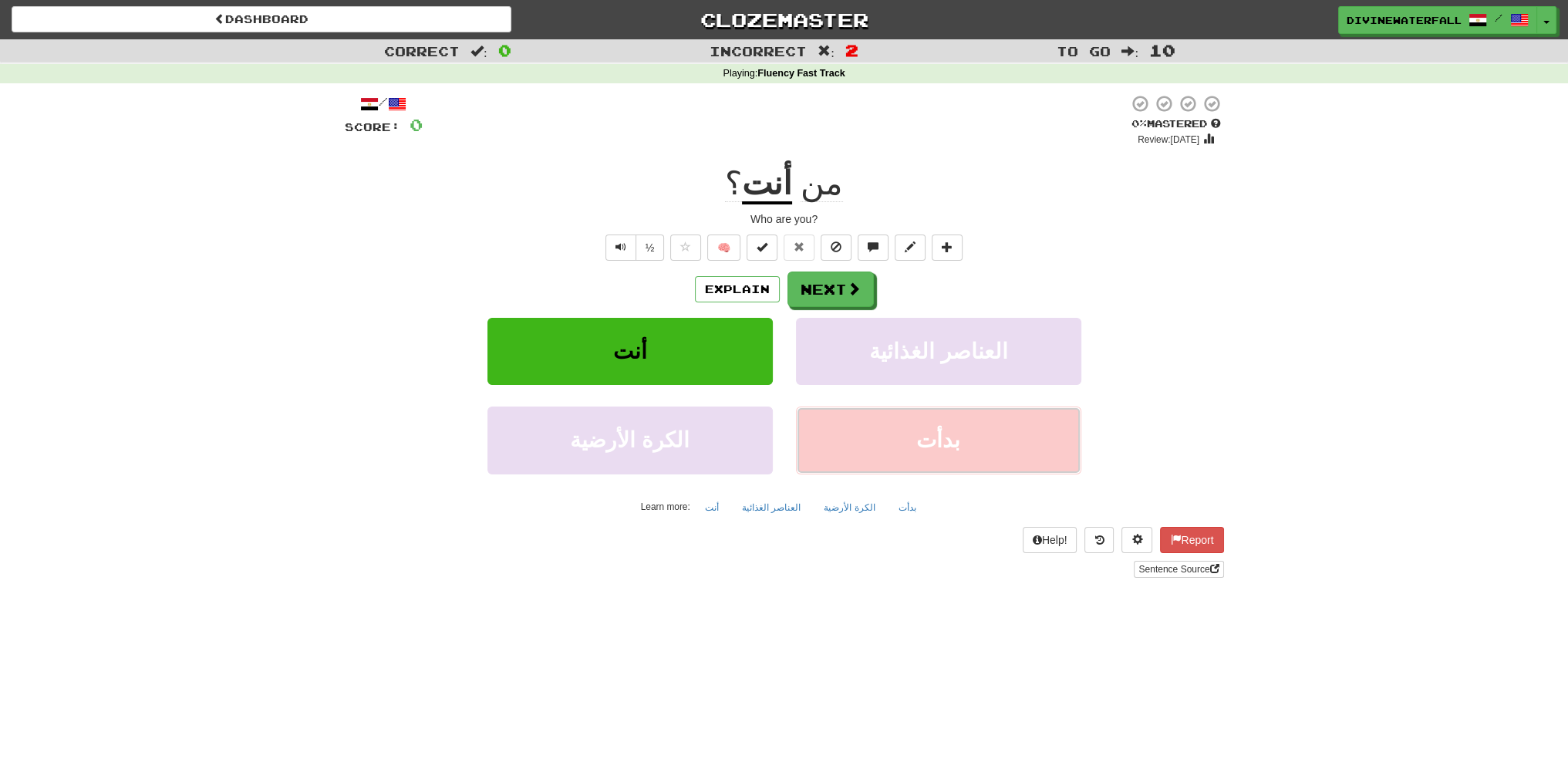
click at [991, 434] on button "بدأت" at bounding box center [938, 440] width 285 height 67
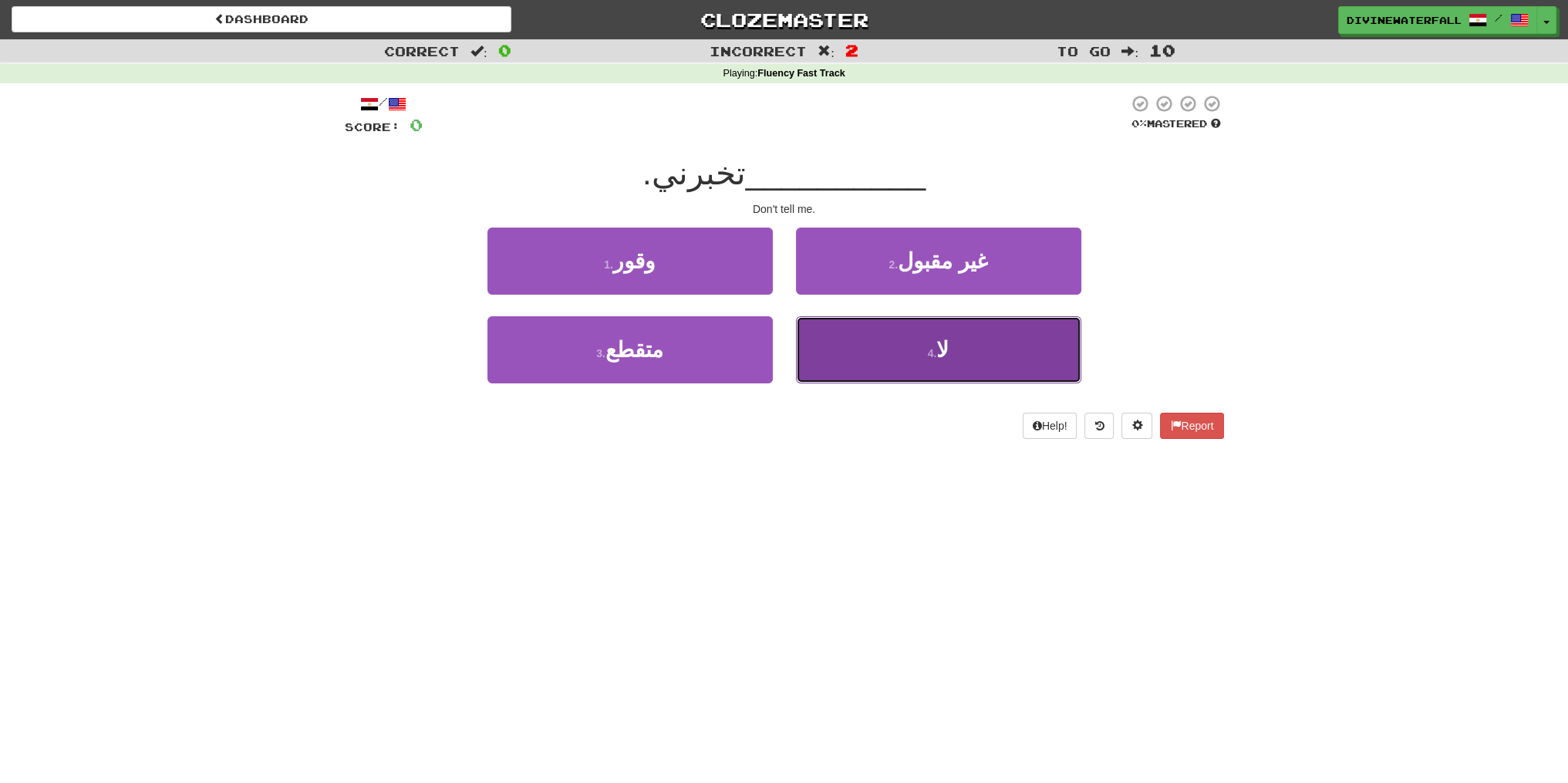
click at [852, 359] on button "4 . لا" at bounding box center [938, 350] width 285 height 67
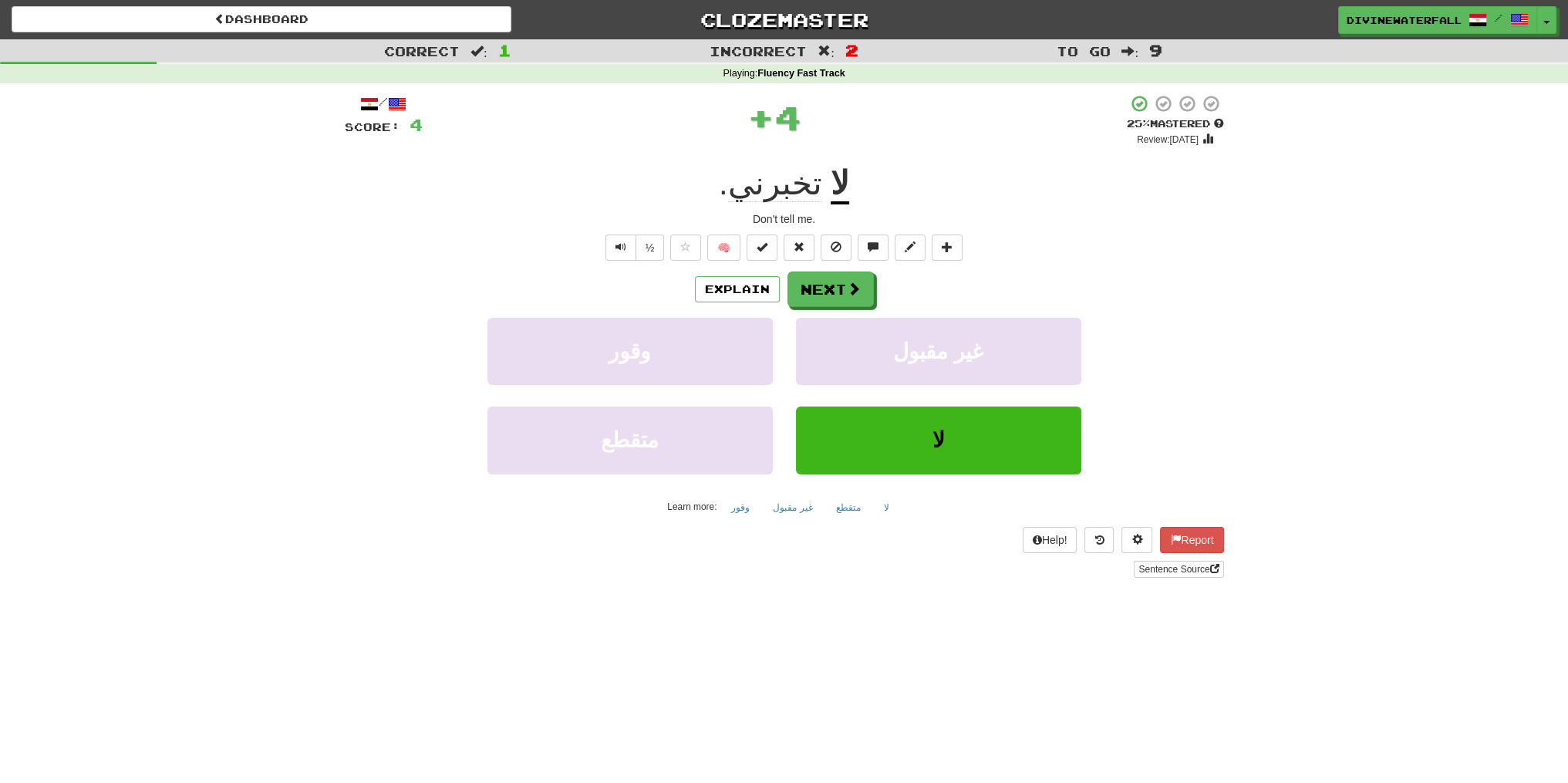
click at [470, 35] on div "Dashboard Clozemaster DivineWaterfall5352 / Toggle Dropdown Dashboard Leaderboa…" at bounding box center [784, 19] width 1545 height 39
click at [480, 17] on link "Dashboard" at bounding box center [261, 19] width 500 height 27
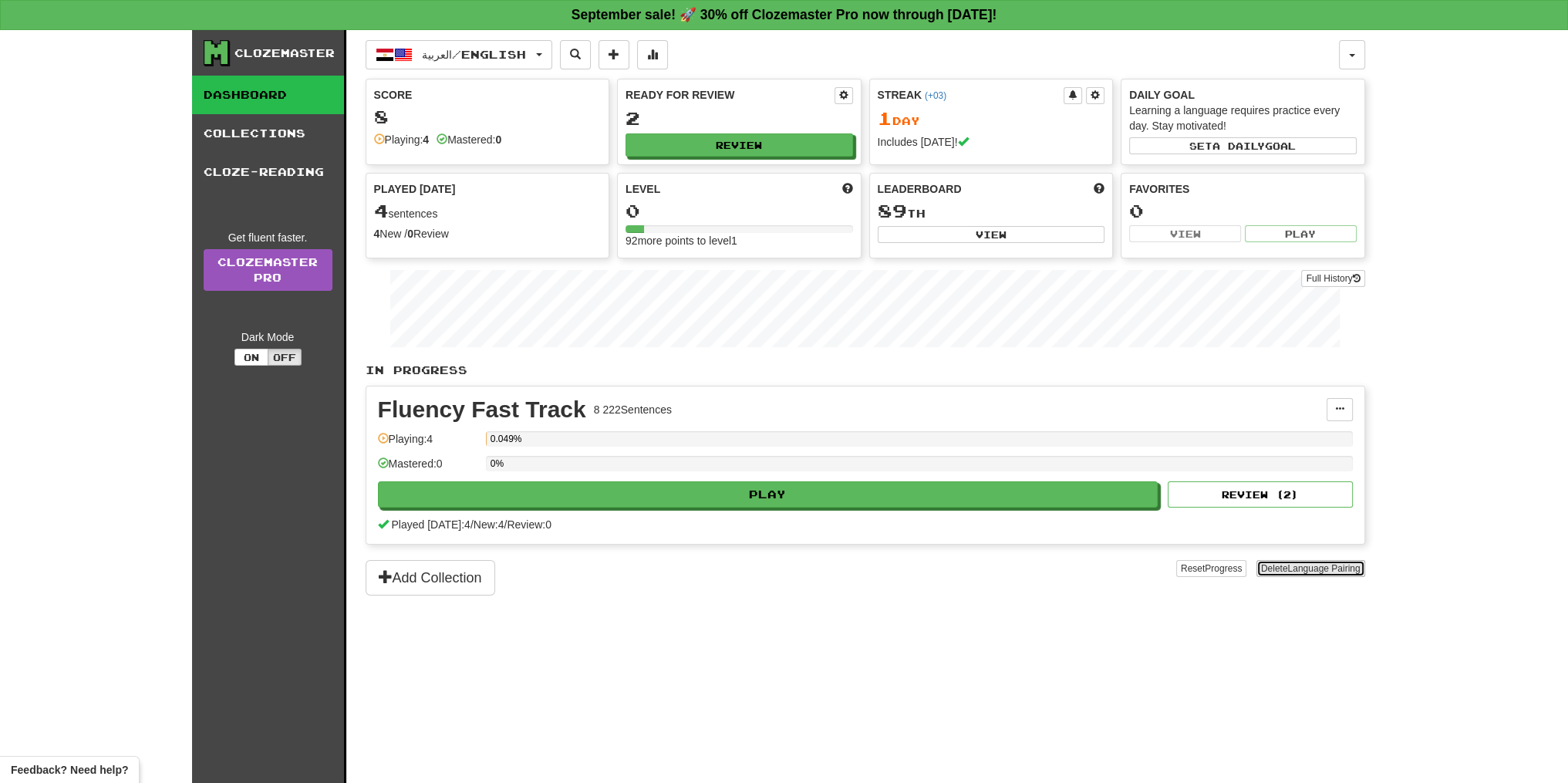
click at [1326, 573] on button "Delete Language Pairing" at bounding box center [1310, 568] width 109 height 17
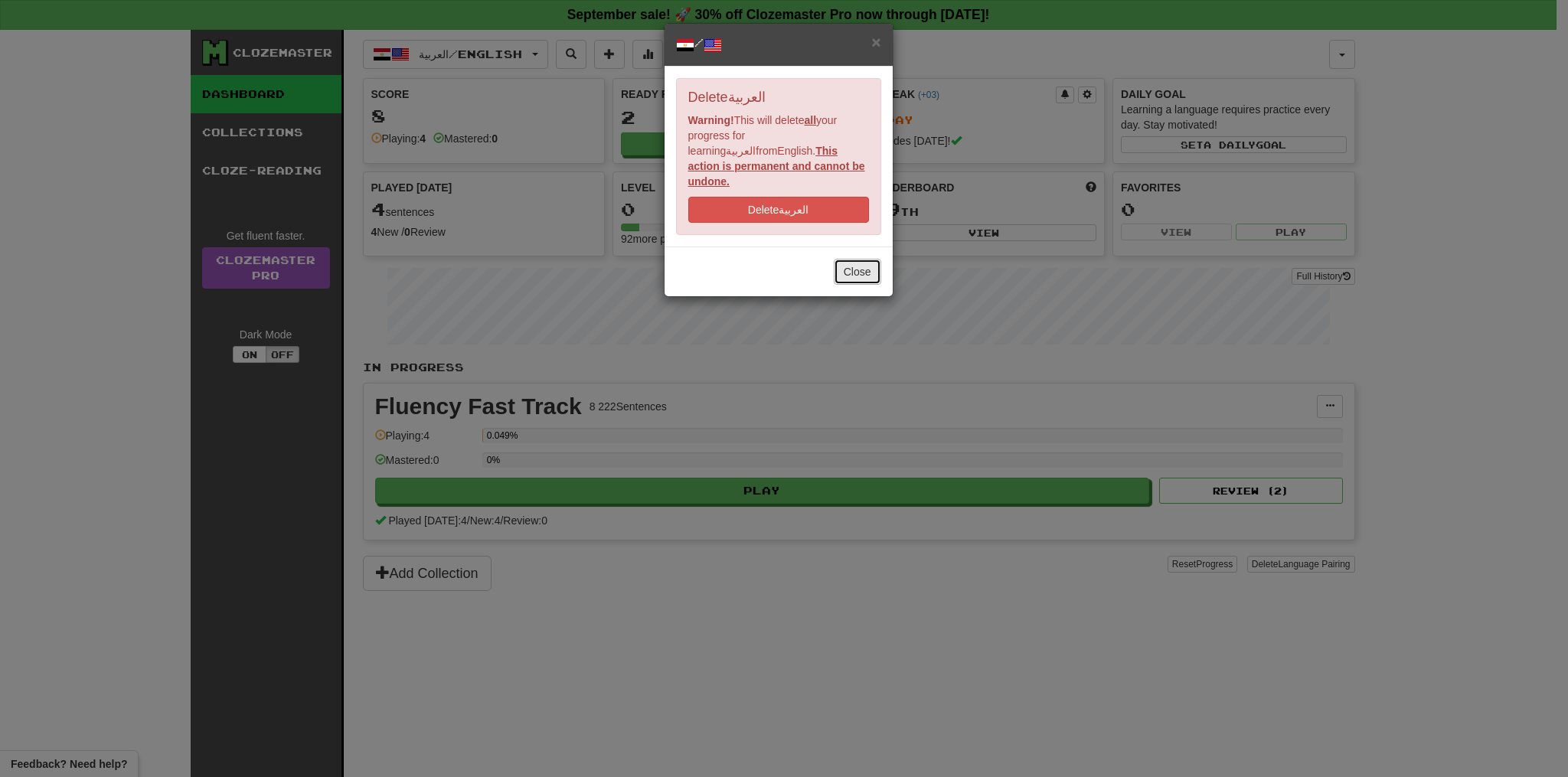
click at [870, 262] on button "Close" at bounding box center [858, 272] width 47 height 26
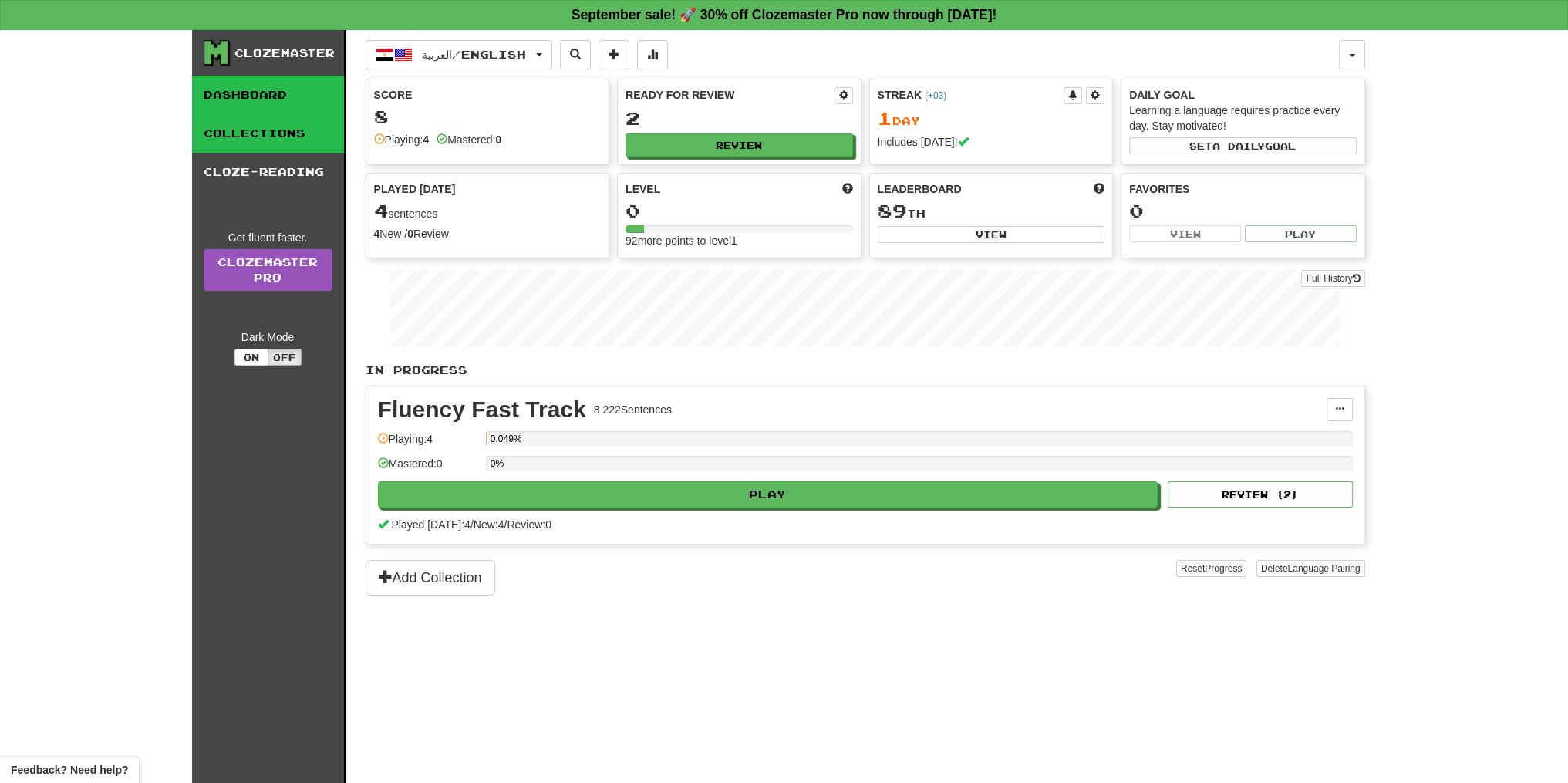
click at [308, 132] on link "Collections" at bounding box center [268, 134] width 152 height 39
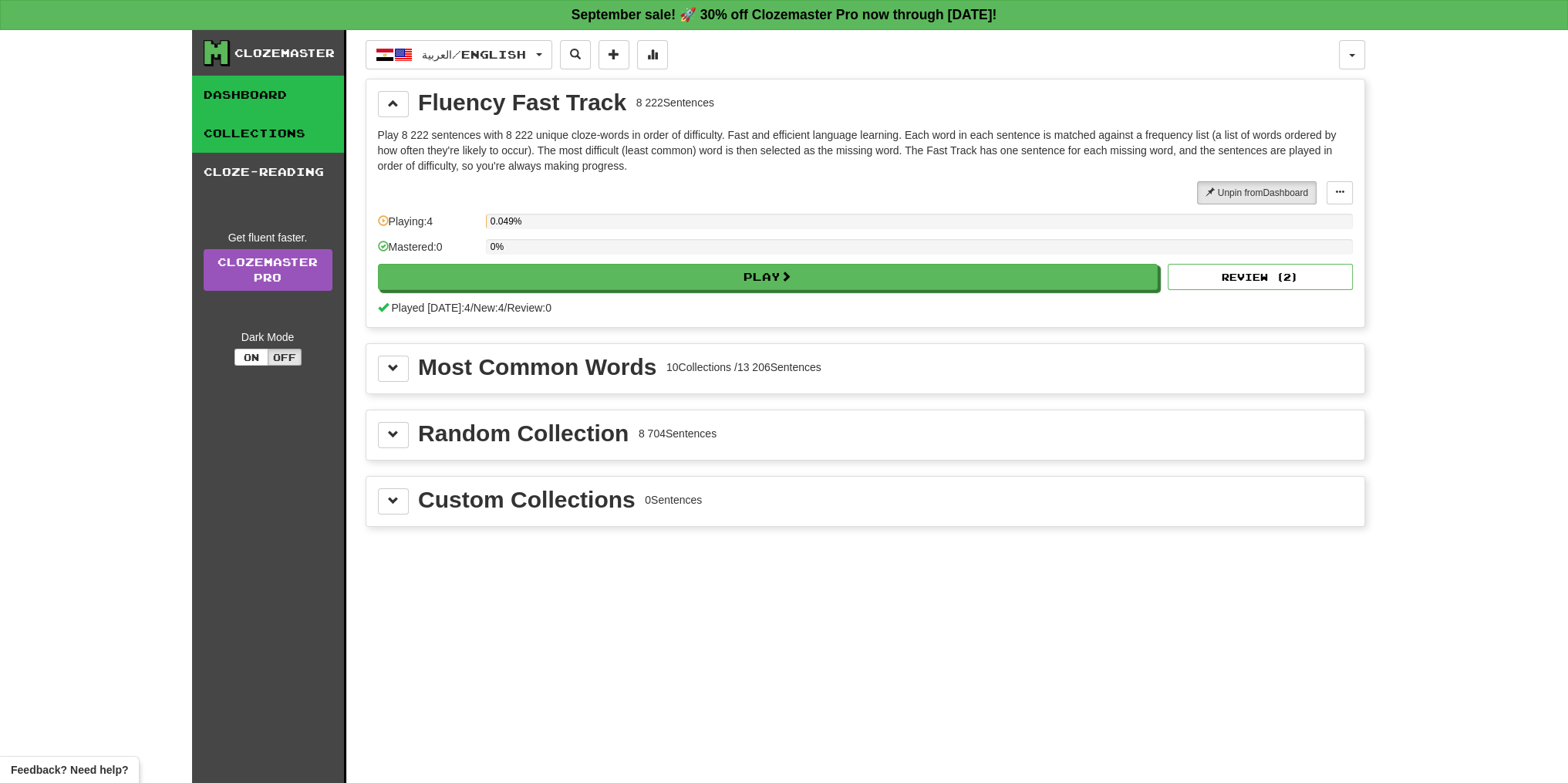
click at [315, 99] on link "Dashboard" at bounding box center [268, 95] width 152 height 39
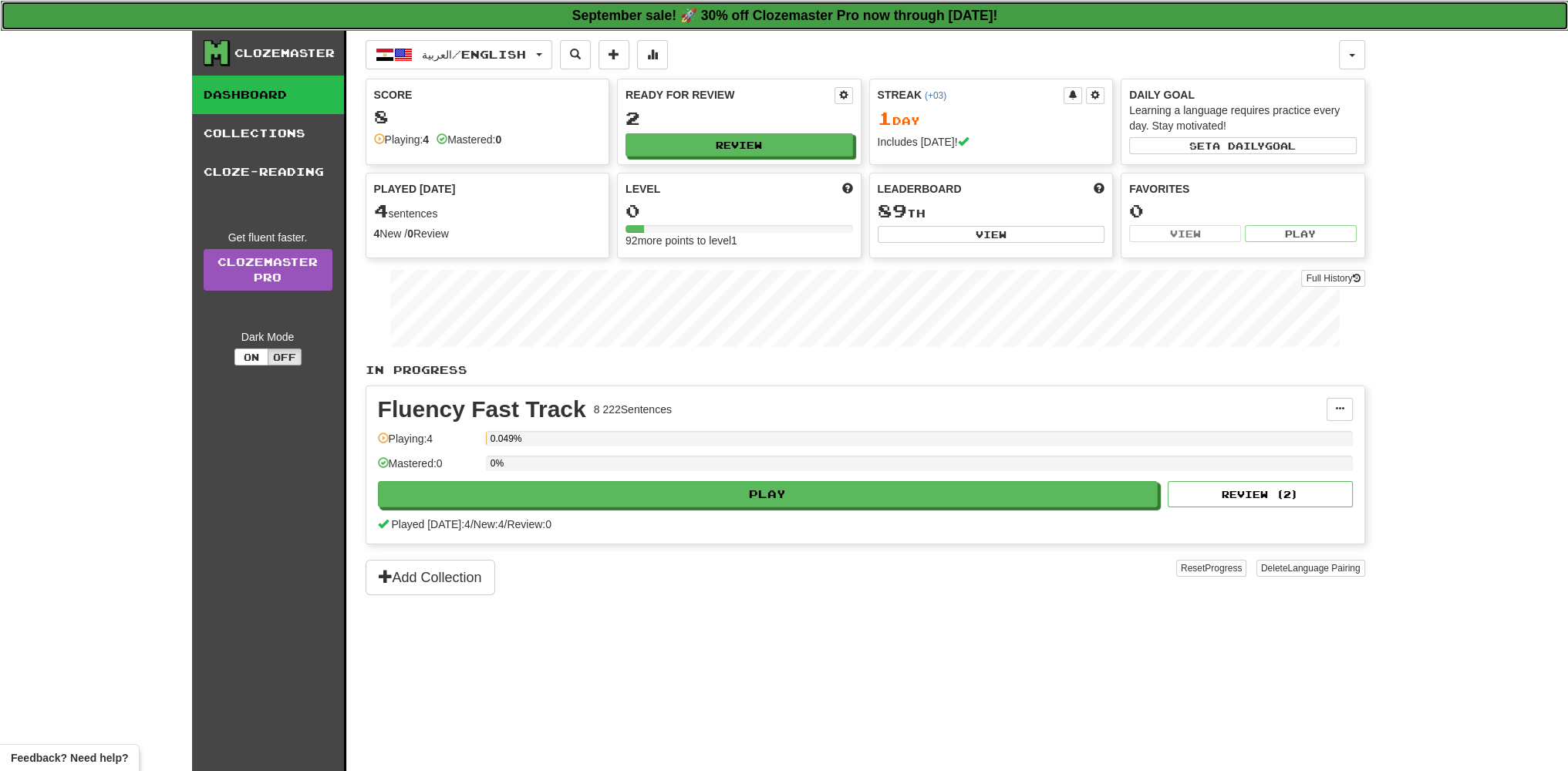
click at [889, 27] on link "September sale! 🚀 30% off Clozemaster Pro now through [DATE]!" at bounding box center [784, 16] width 1568 height 30
